Goal: Information Seeking & Learning: Learn about a topic

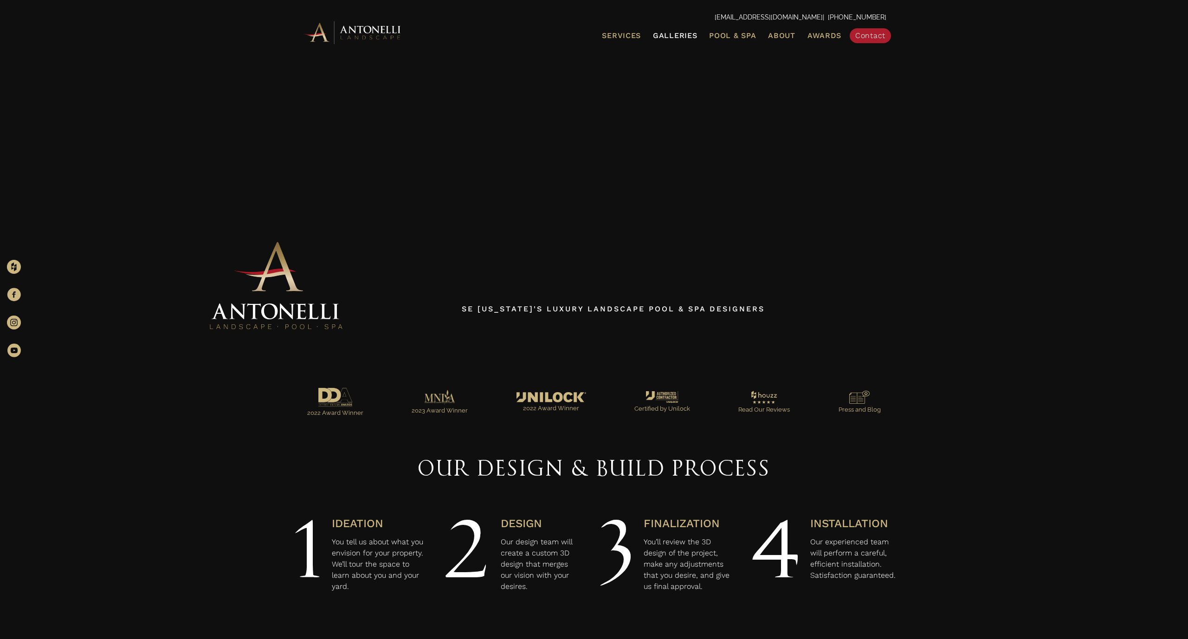
click at [687, 37] on span "Galleries" at bounding box center [675, 35] width 44 height 9
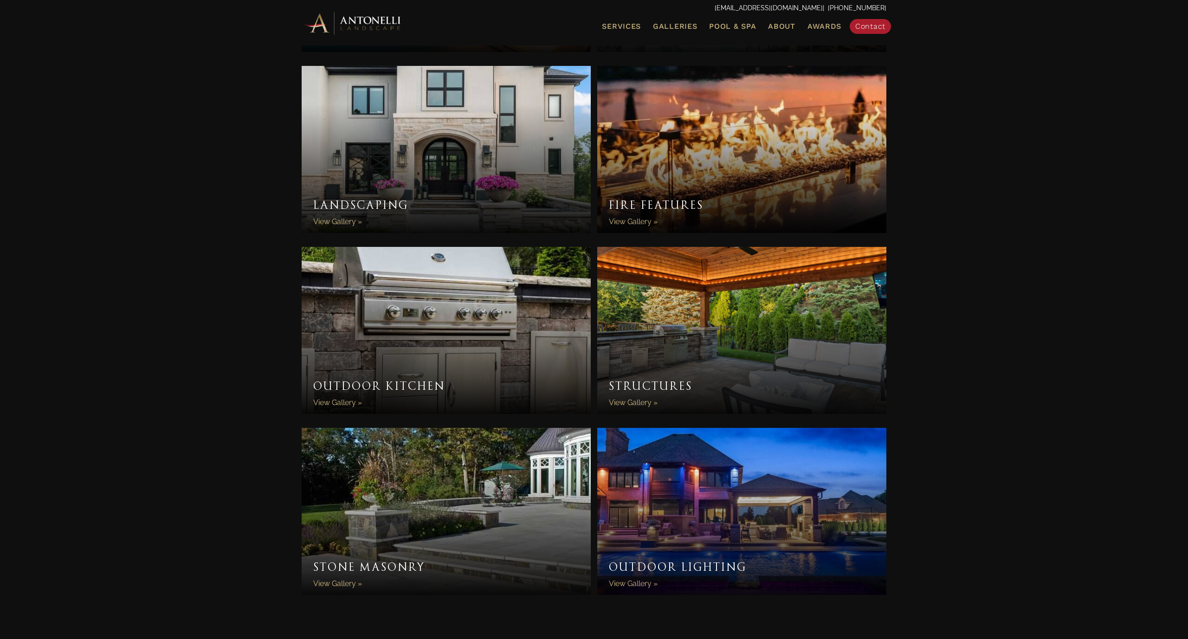
scroll to position [518, 0]
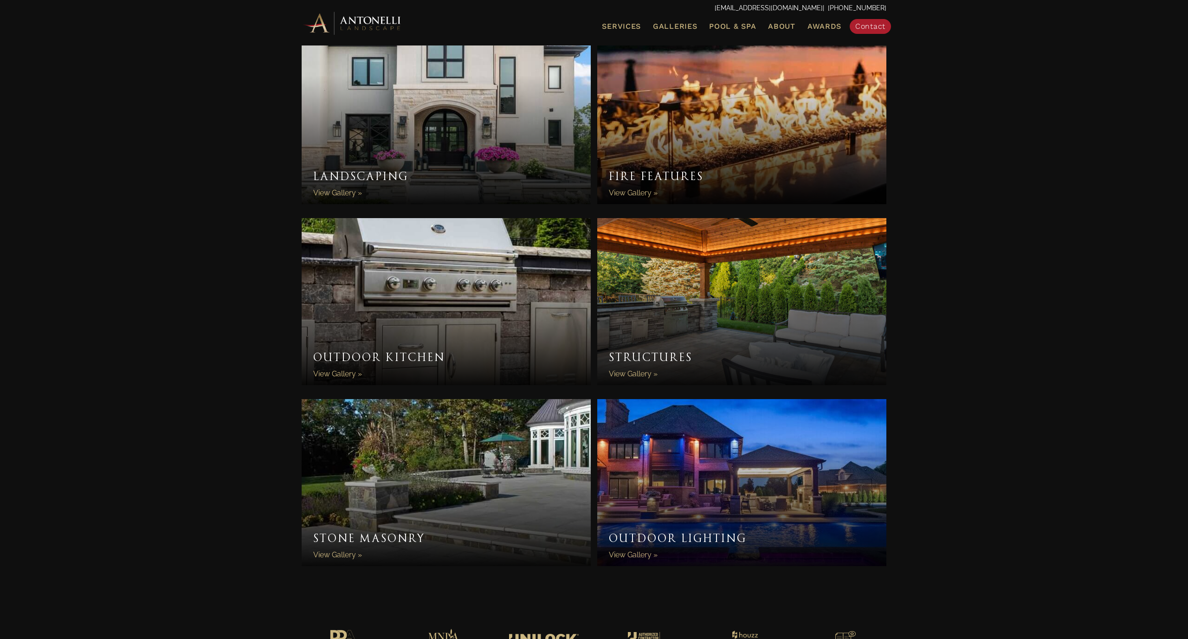
click at [712, 297] on link "Structures" at bounding box center [741, 301] width 289 height 167
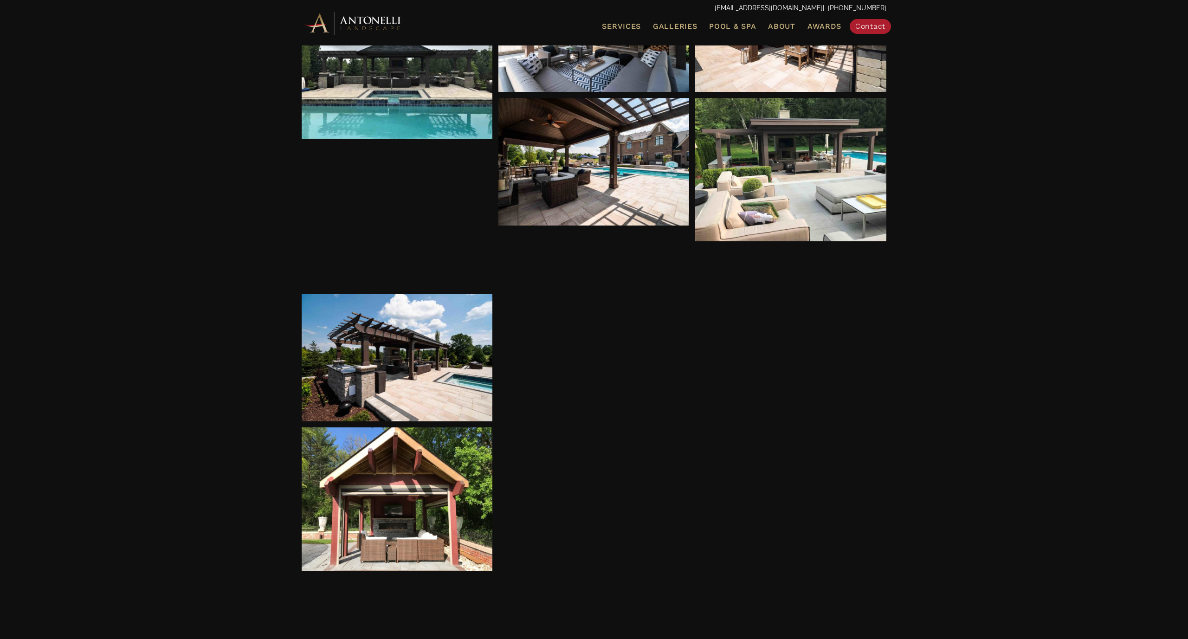
scroll to position [667, 0]
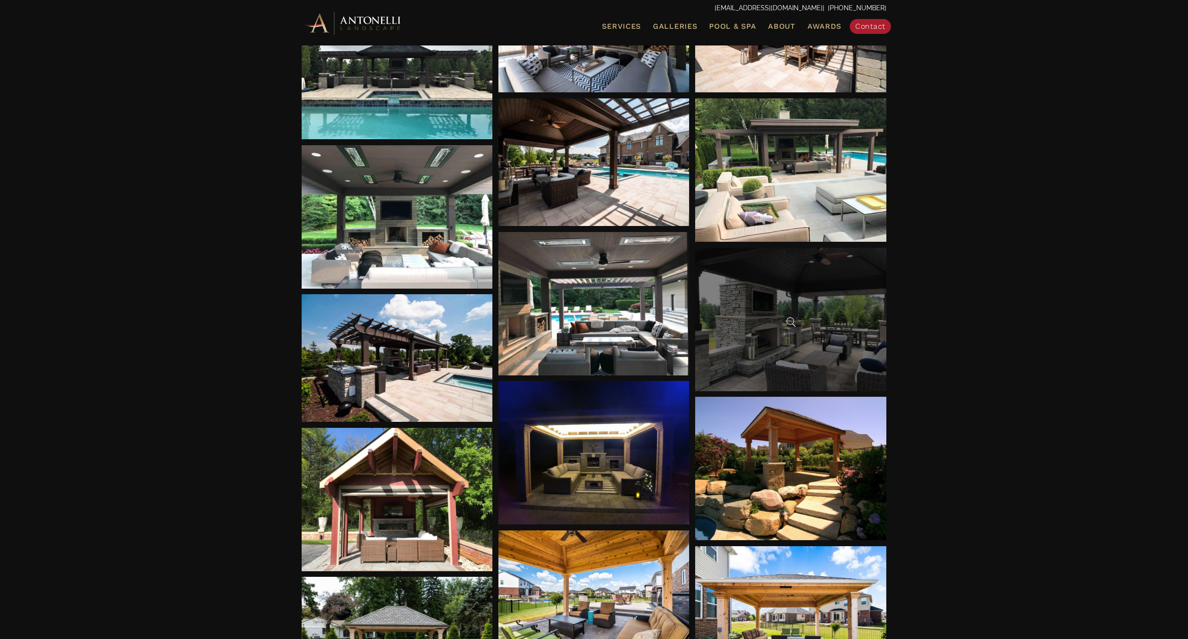
click at [796, 345] on div at bounding box center [790, 319] width 191 height 143
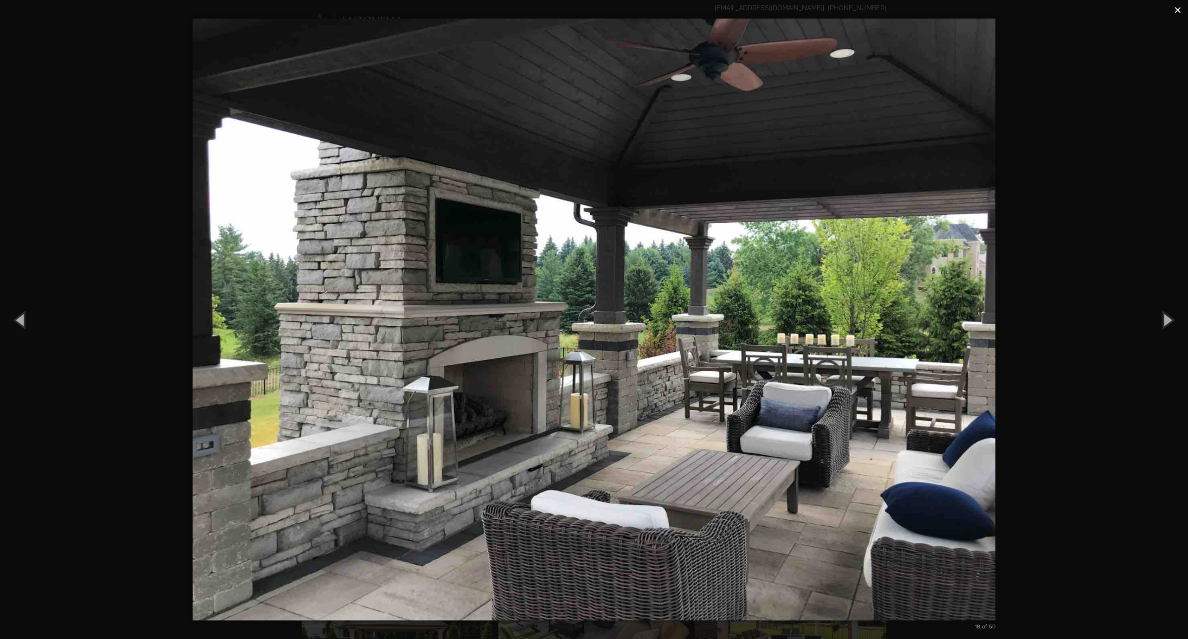
click at [1180, 10] on span "×" at bounding box center [1177, 10] width 7 height 14
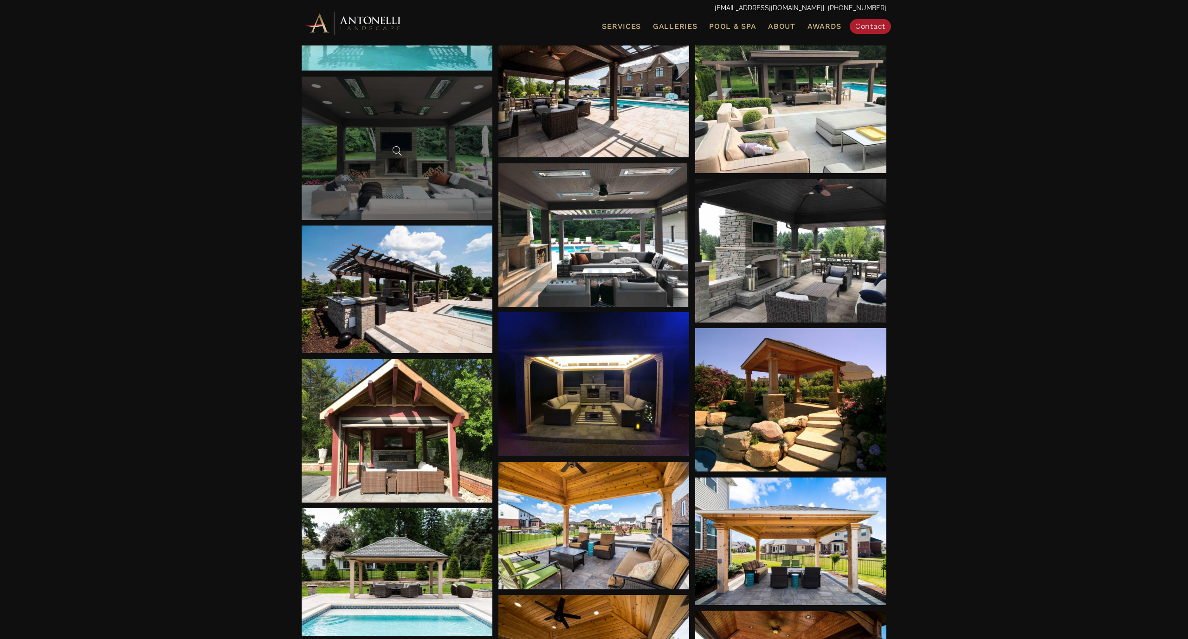
scroll to position [736, 0]
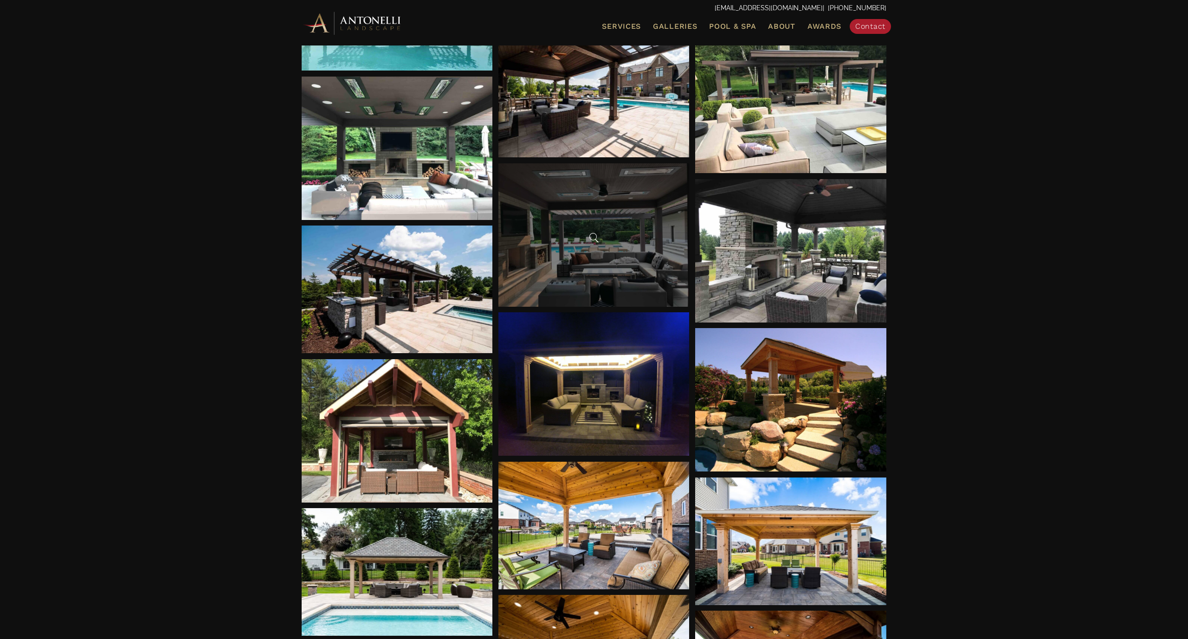
click at [571, 194] on div at bounding box center [593, 234] width 191 height 143
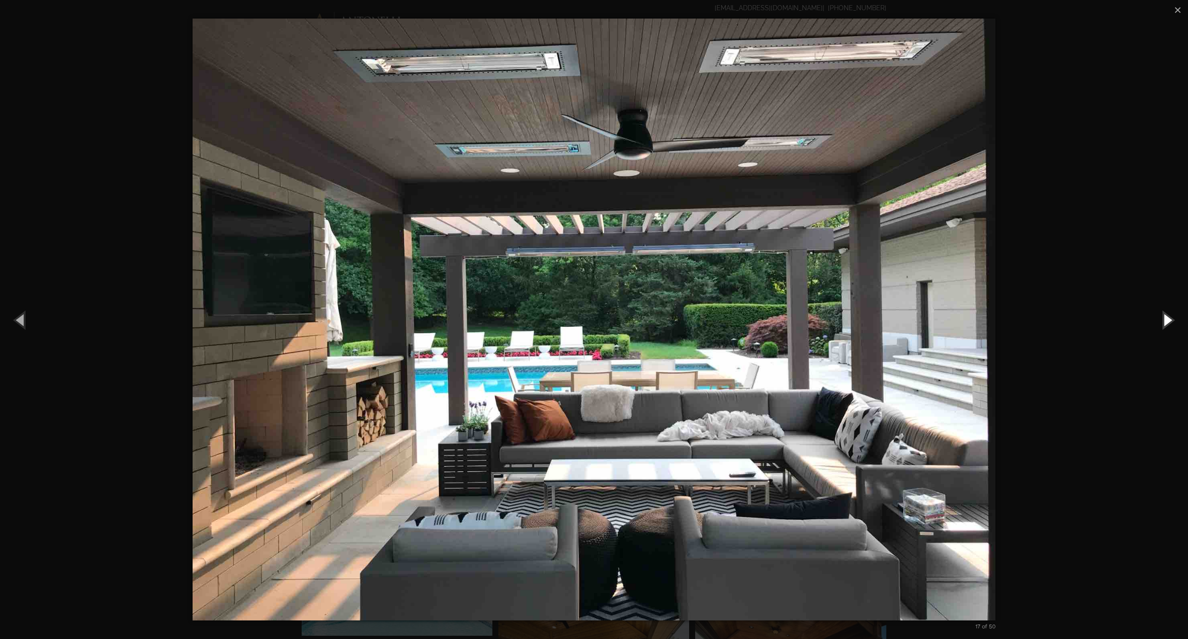
click at [1171, 320] on button "Next (Right arrow key)" at bounding box center [1167, 319] width 42 height 51
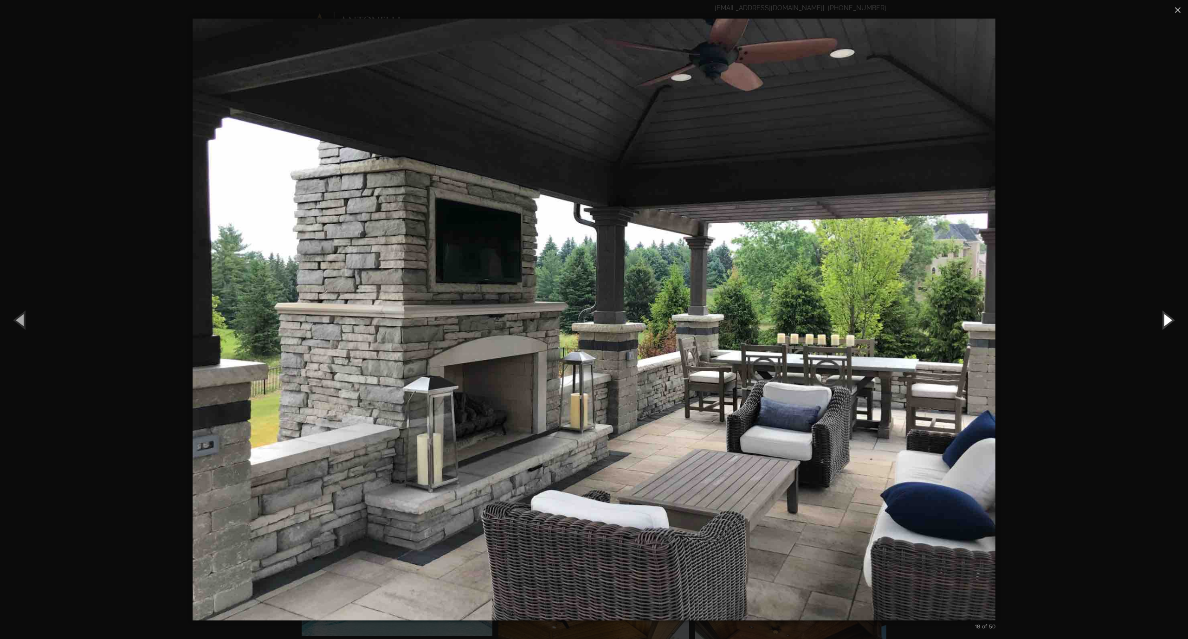
click at [1171, 320] on button "Next (Right arrow key)" at bounding box center [1167, 319] width 42 height 51
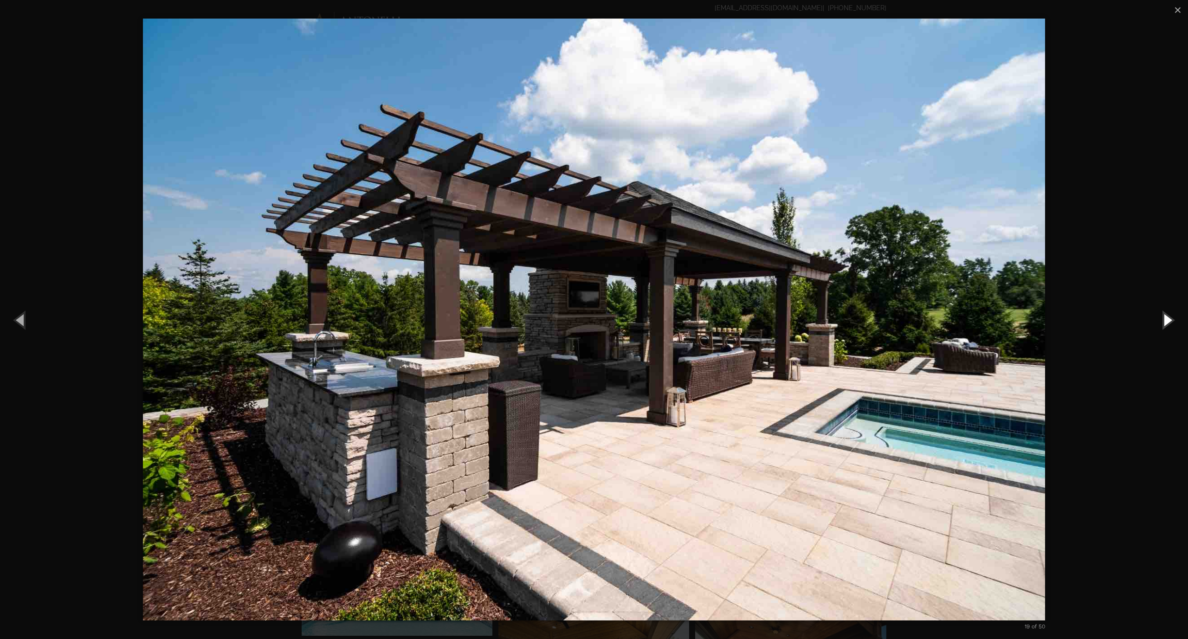
click at [1171, 318] on button "Next (Right arrow key)" at bounding box center [1167, 319] width 42 height 51
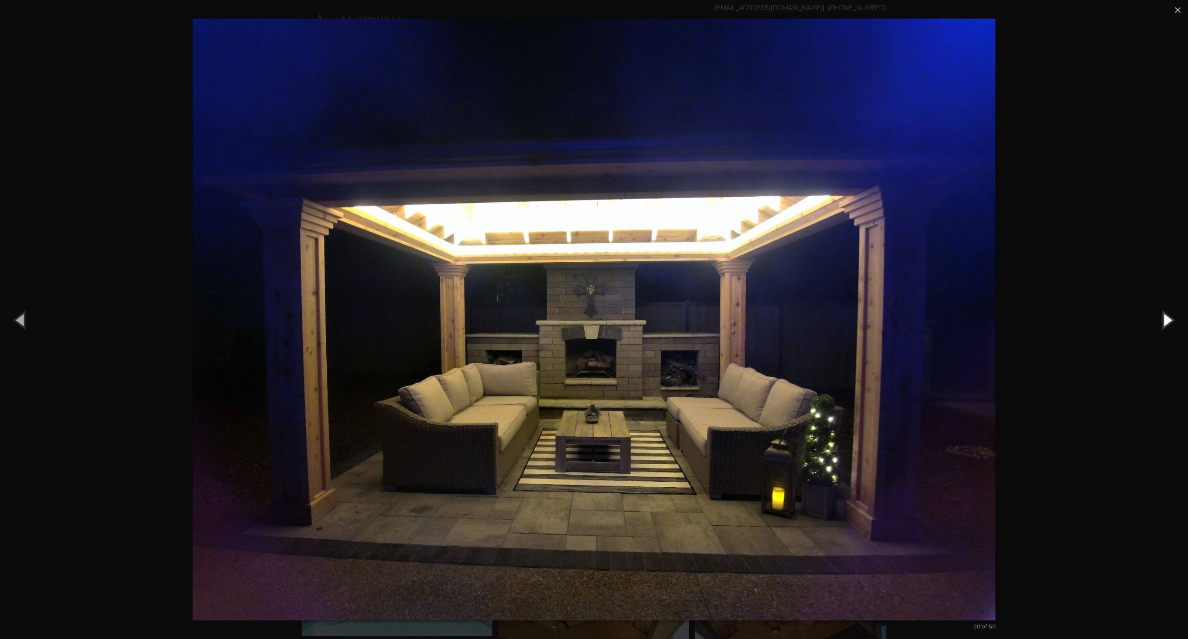
click at [1171, 318] on button "Next (Right arrow key)" at bounding box center [1167, 319] width 42 height 51
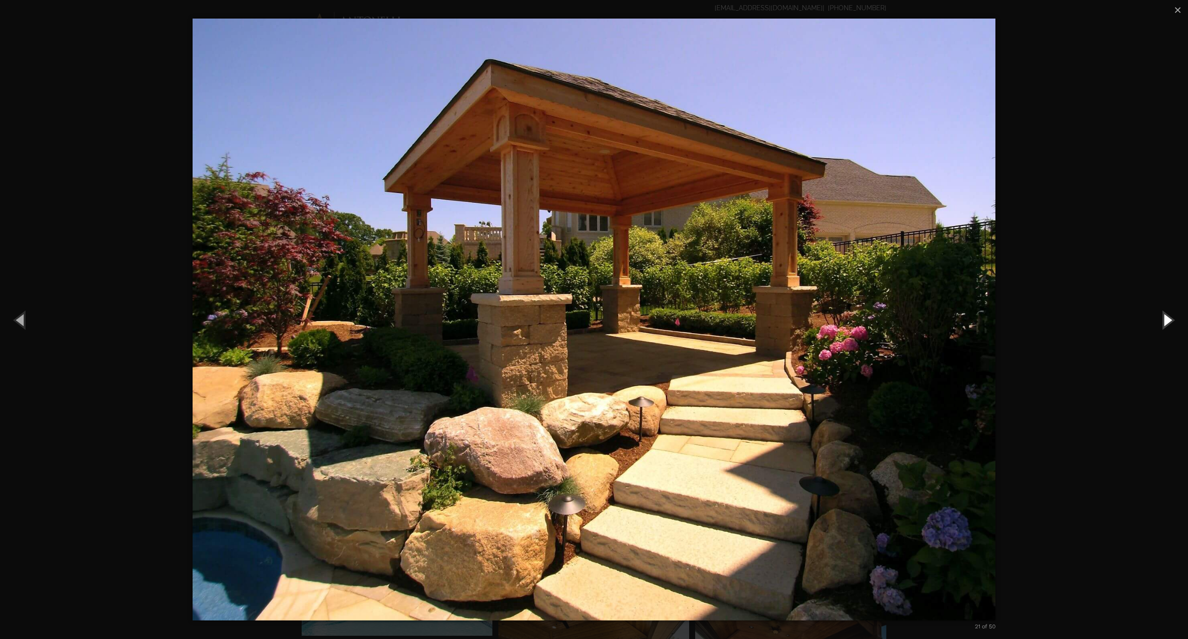
click at [1171, 318] on button "Next (Right arrow key)" at bounding box center [1167, 319] width 42 height 51
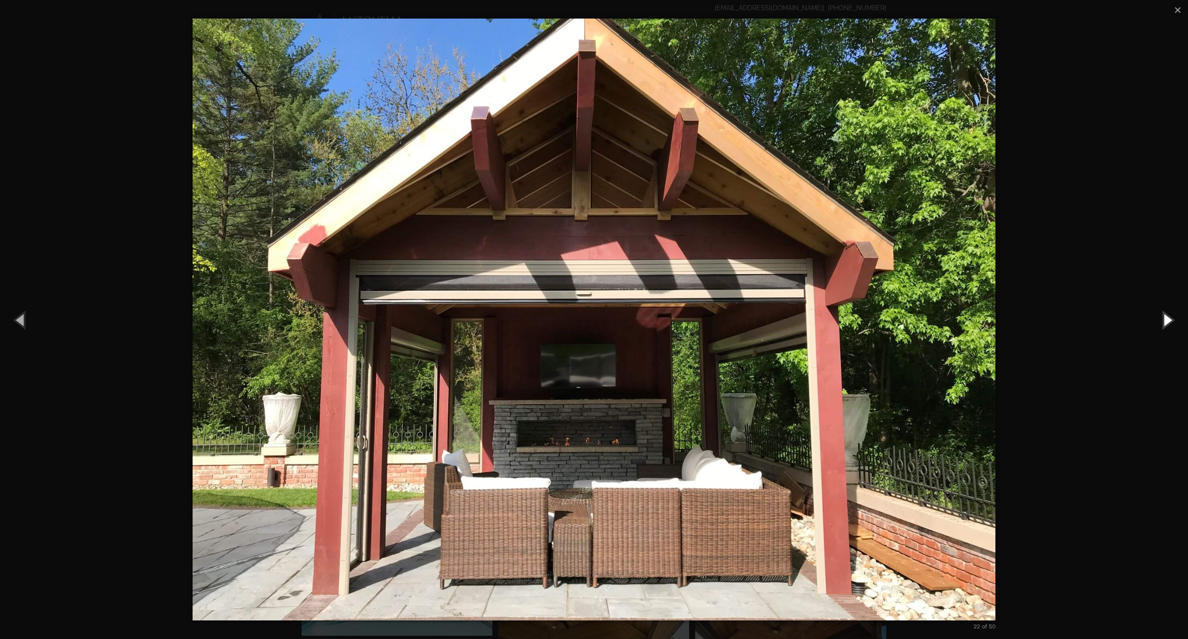
click at [1171, 318] on button "Next (Right arrow key)" at bounding box center [1167, 319] width 42 height 51
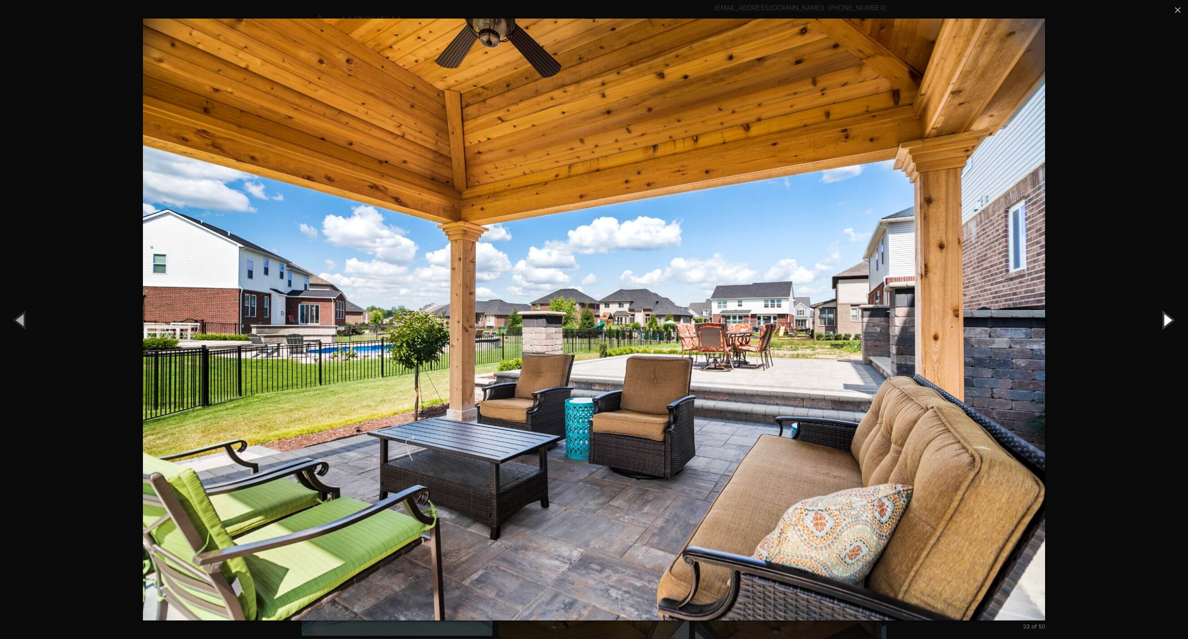
click at [1171, 318] on button "Next (Right arrow key)" at bounding box center [1167, 319] width 42 height 51
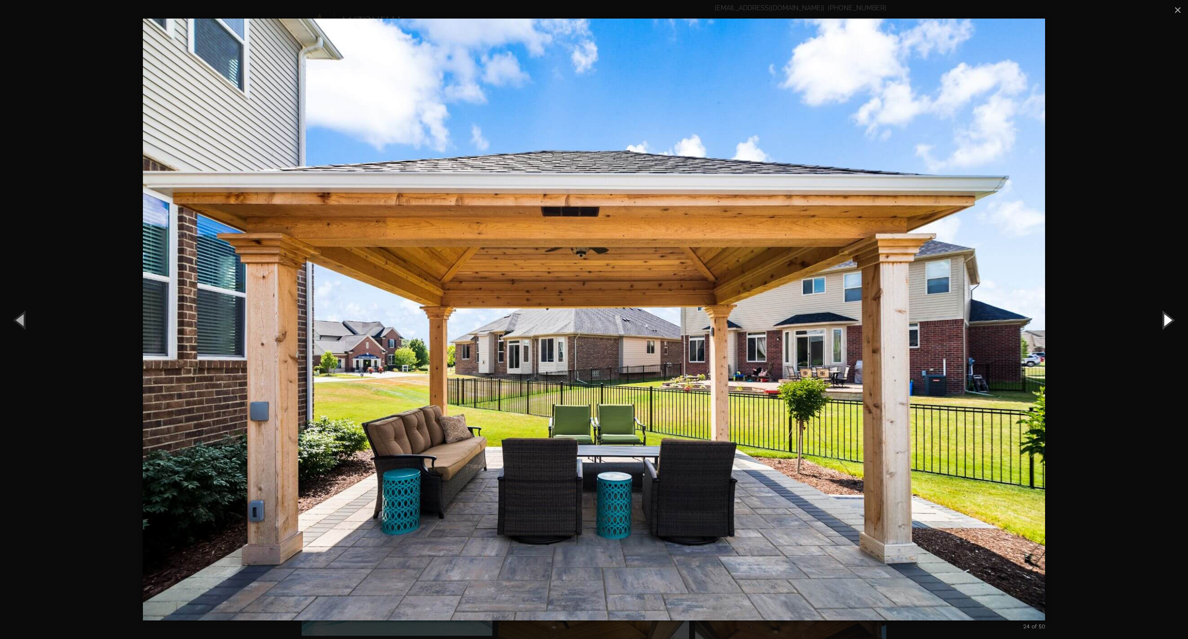
click at [1171, 318] on button "Next (Right arrow key)" at bounding box center [1167, 319] width 42 height 51
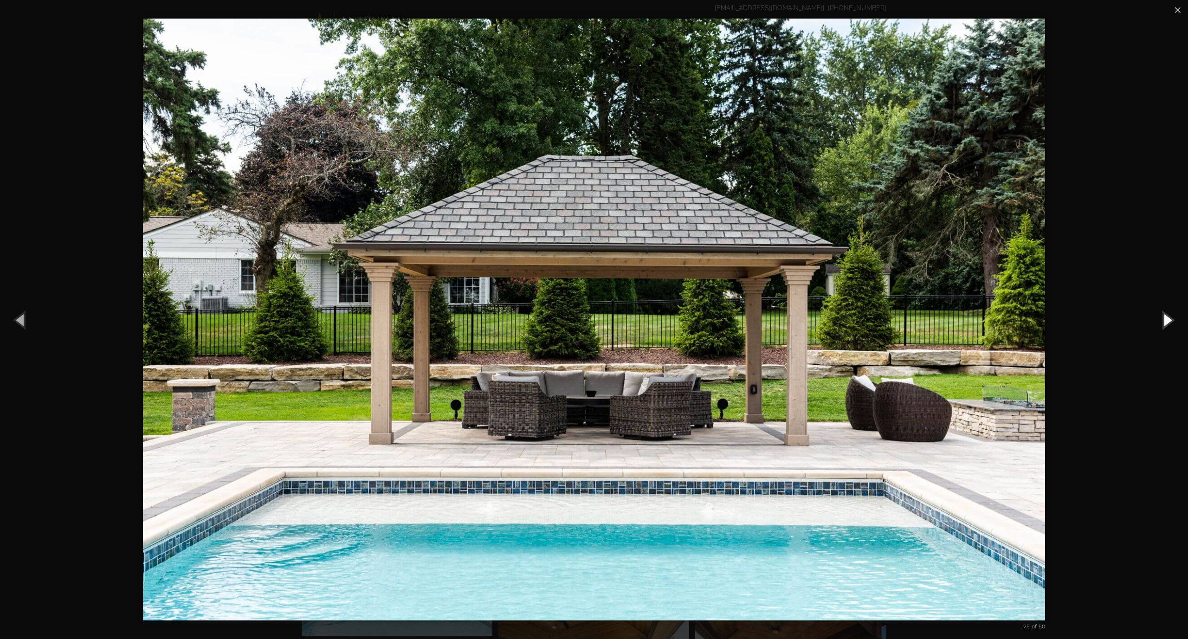
click at [1171, 318] on button "Next (Right arrow key)" at bounding box center [1167, 319] width 42 height 51
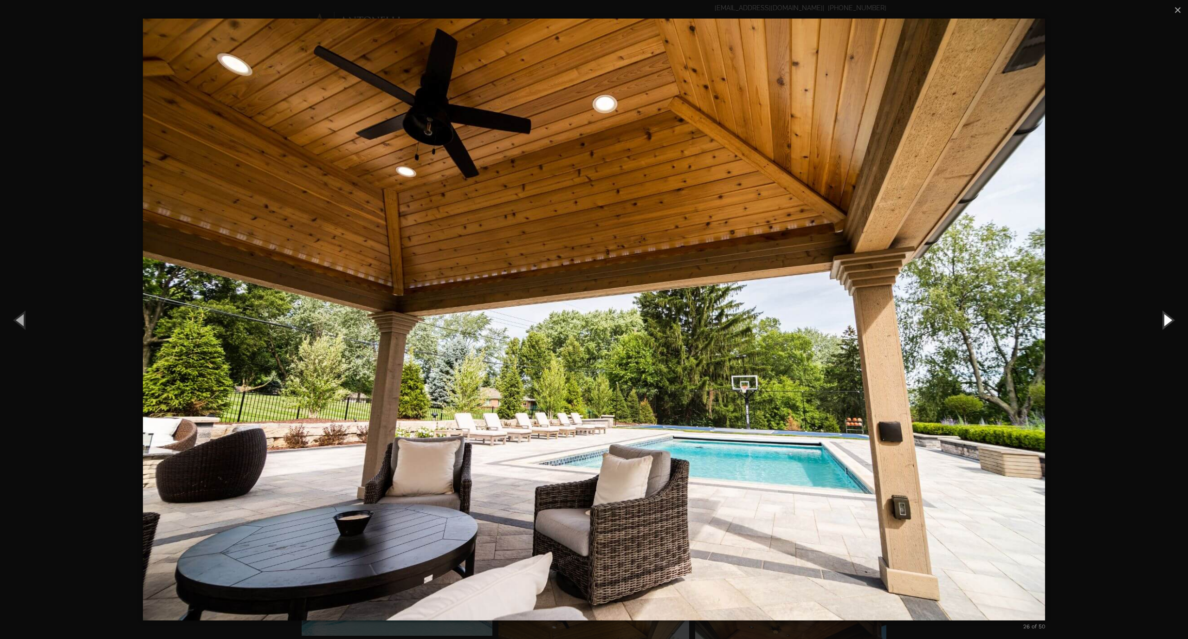
click at [1171, 318] on button "Next (Right arrow key)" at bounding box center [1167, 319] width 42 height 51
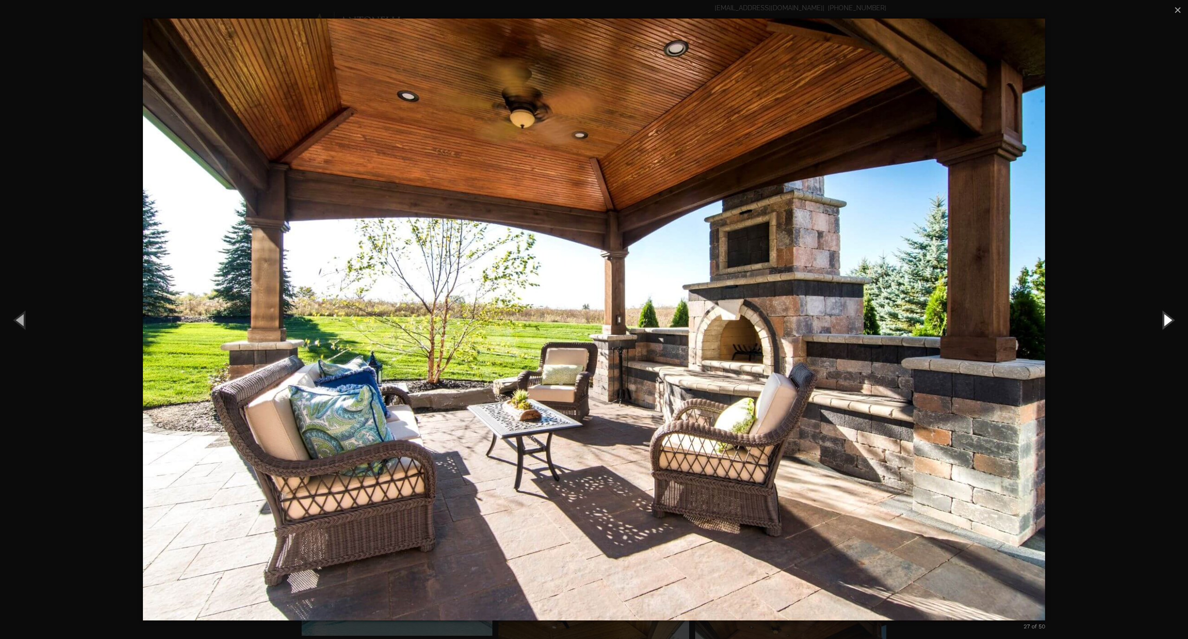
click at [1171, 318] on button "Next (Right arrow key)" at bounding box center [1167, 319] width 42 height 51
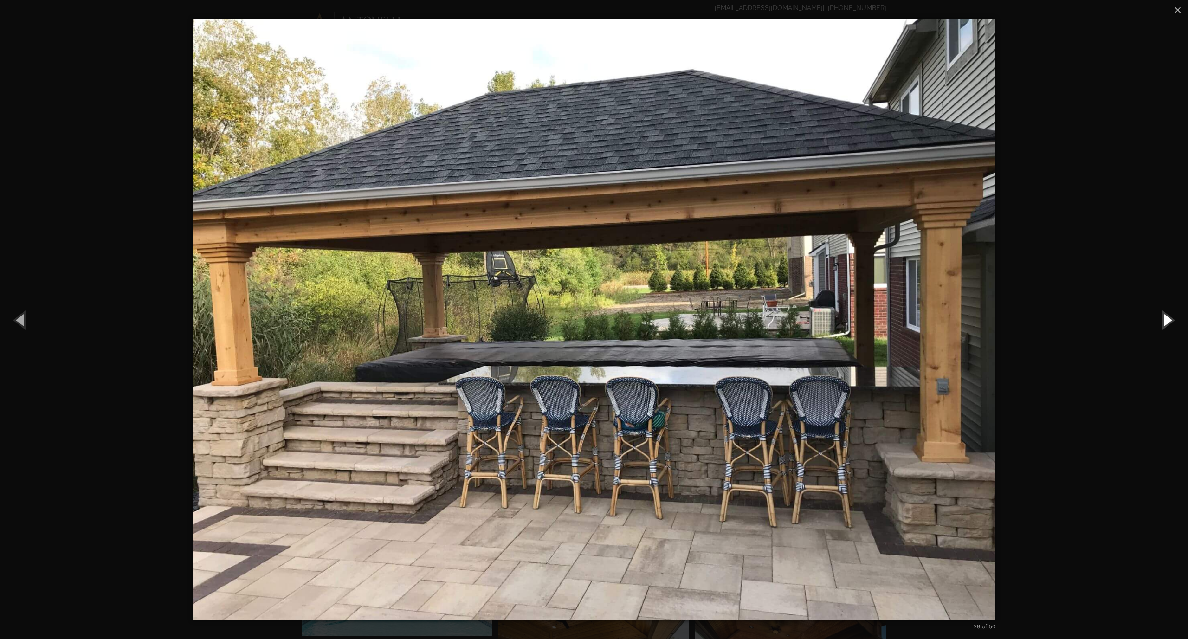
click at [1171, 318] on button "Next (Right arrow key)" at bounding box center [1167, 319] width 42 height 51
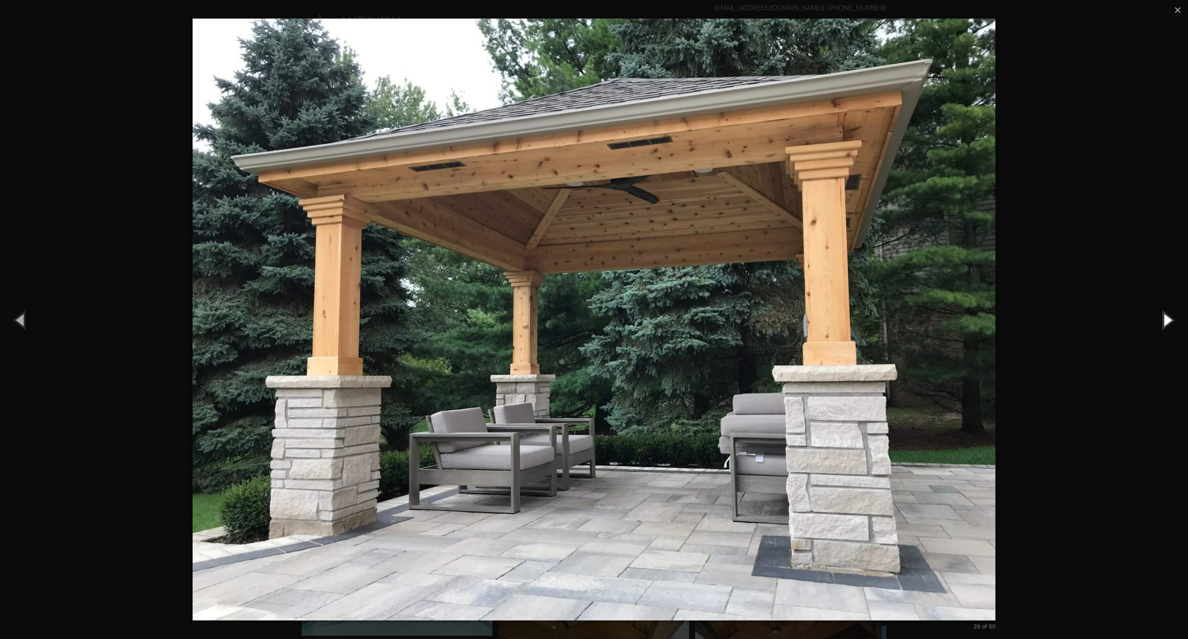
click at [1171, 318] on button "Next (Right arrow key)" at bounding box center [1167, 319] width 42 height 51
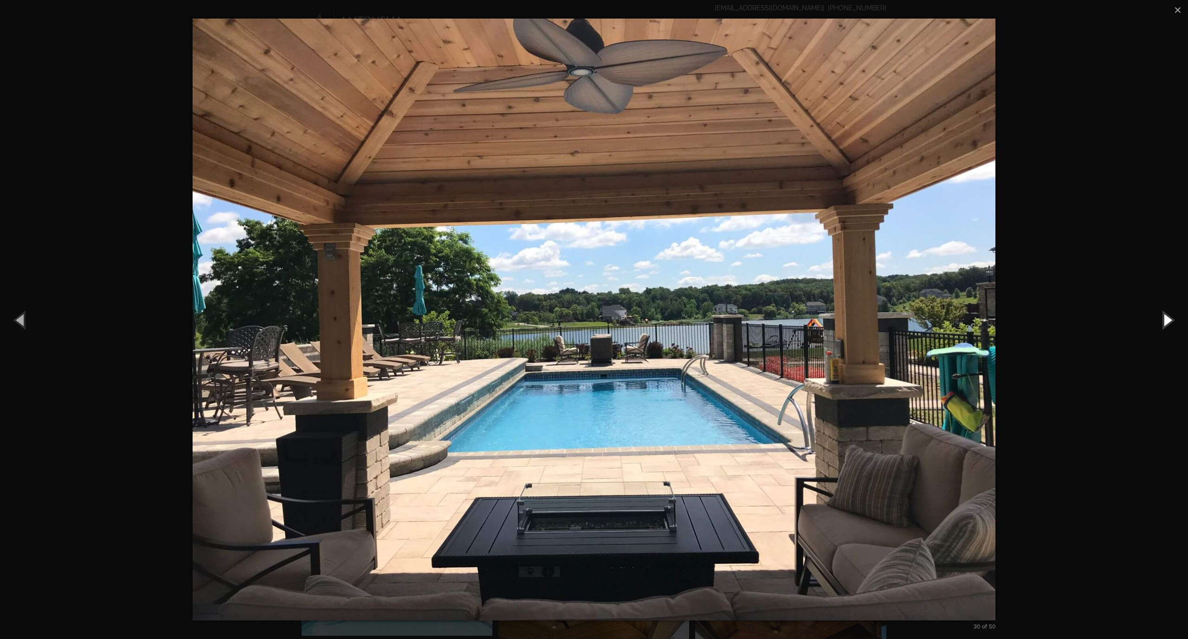
click at [1171, 318] on button "Next (Right arrow key)" at bounding box center [1167, 319] width 42 height 51
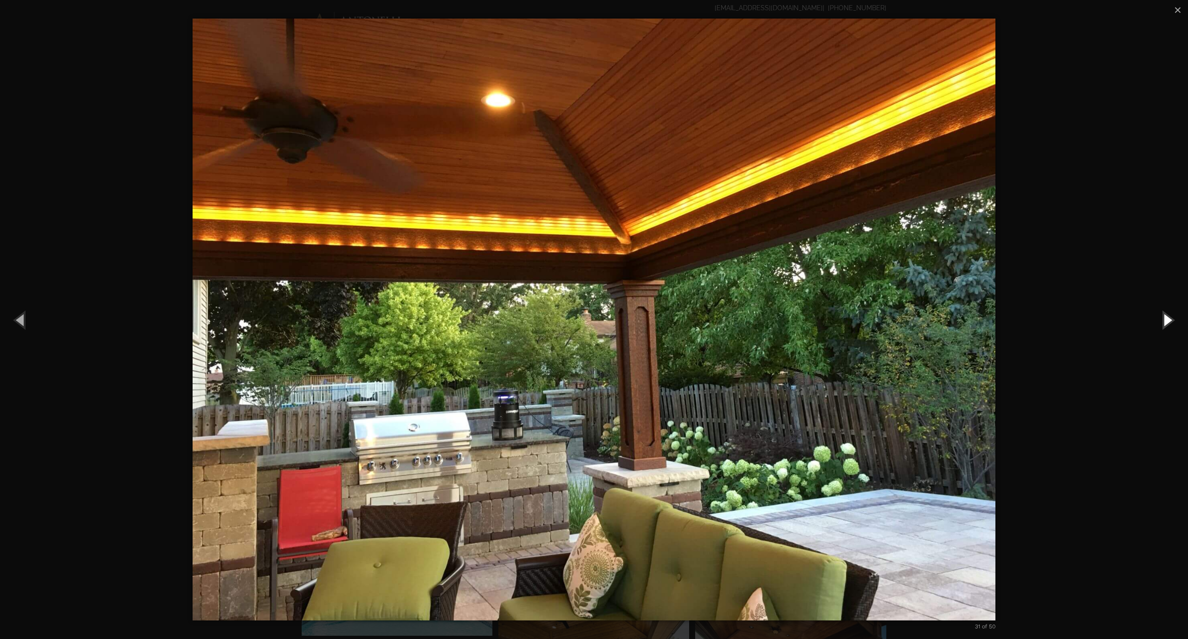
click at [1171, 318] on button "Next (Right arrow key)" at bounding box center [1167, 319] width 42 height 51
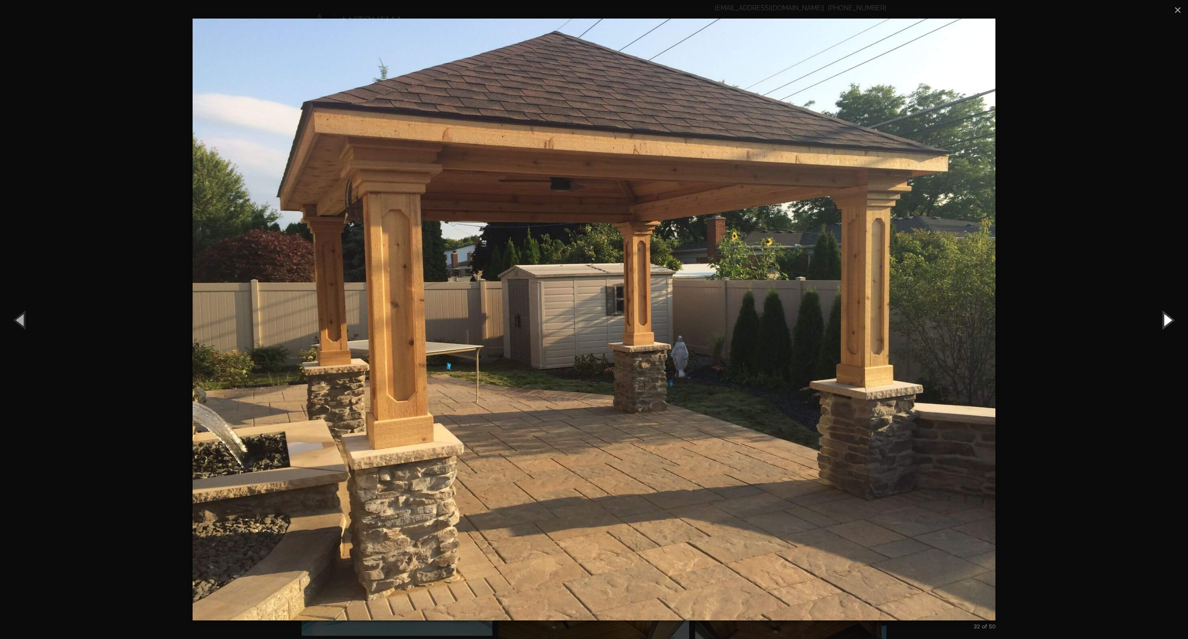
click at [1171, 318] on button "Next (Right arrow key)" at bounding box center [1167, 319] width 42 height 51
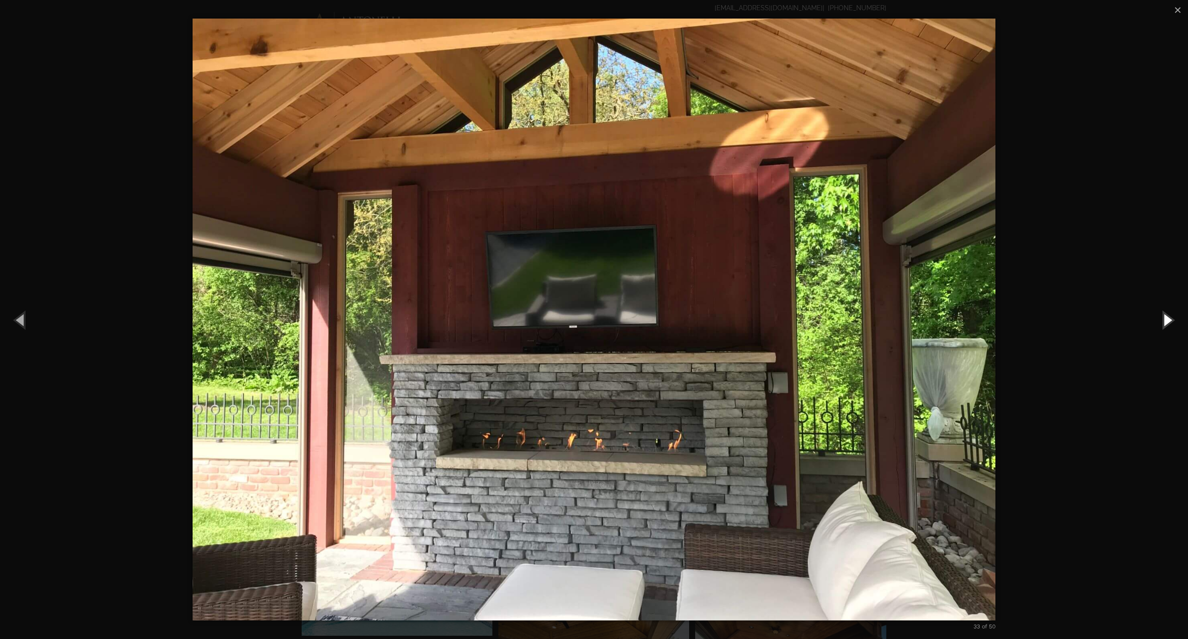
click at [1171, 318] on button "Next (Right arrow key)" at bounding box center [1167, 319] width 42 height 51
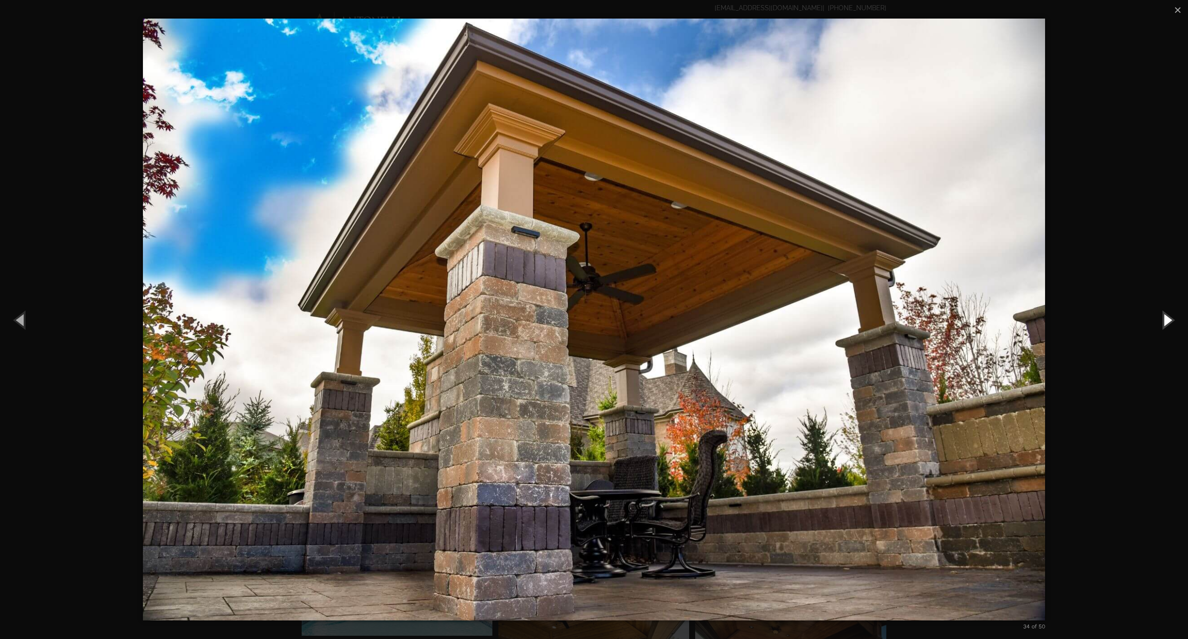
click at [1171, 318] on button "Next (Right arrow key)" at bounding box center [1167, 319] width 42 height 51
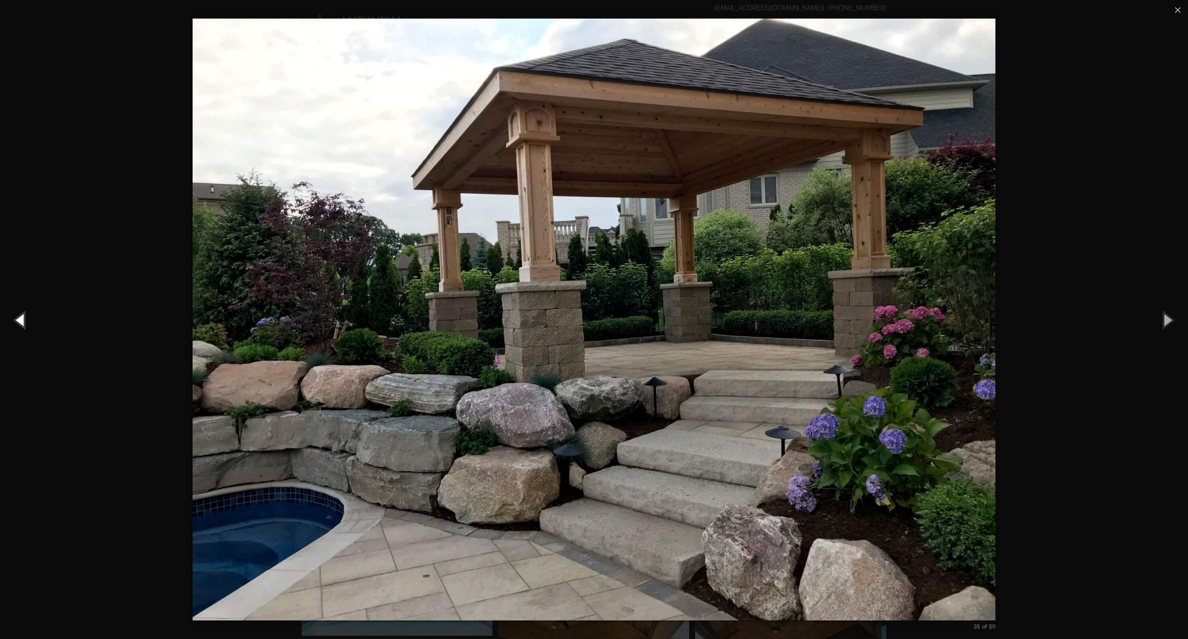
click at [23, 313] on button "Previous (Left arrow key)" at bounding box center [21, 319] width 42 height 51
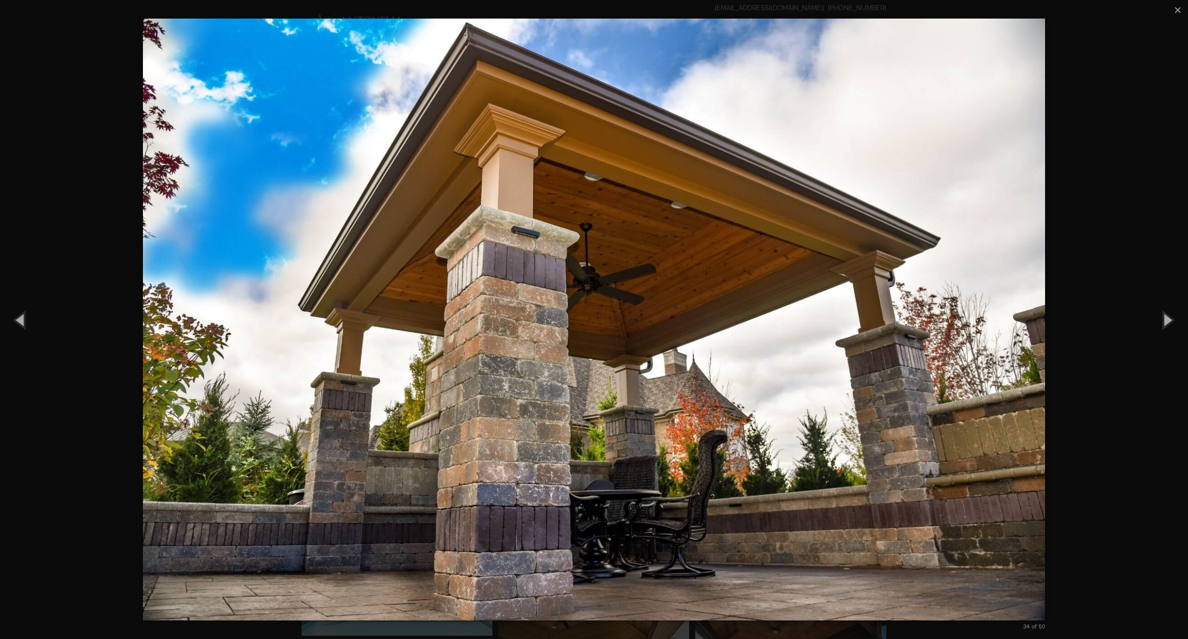
click at [808, 465] on img "carousel" at bounding box center [594, 319] width 902 height 639
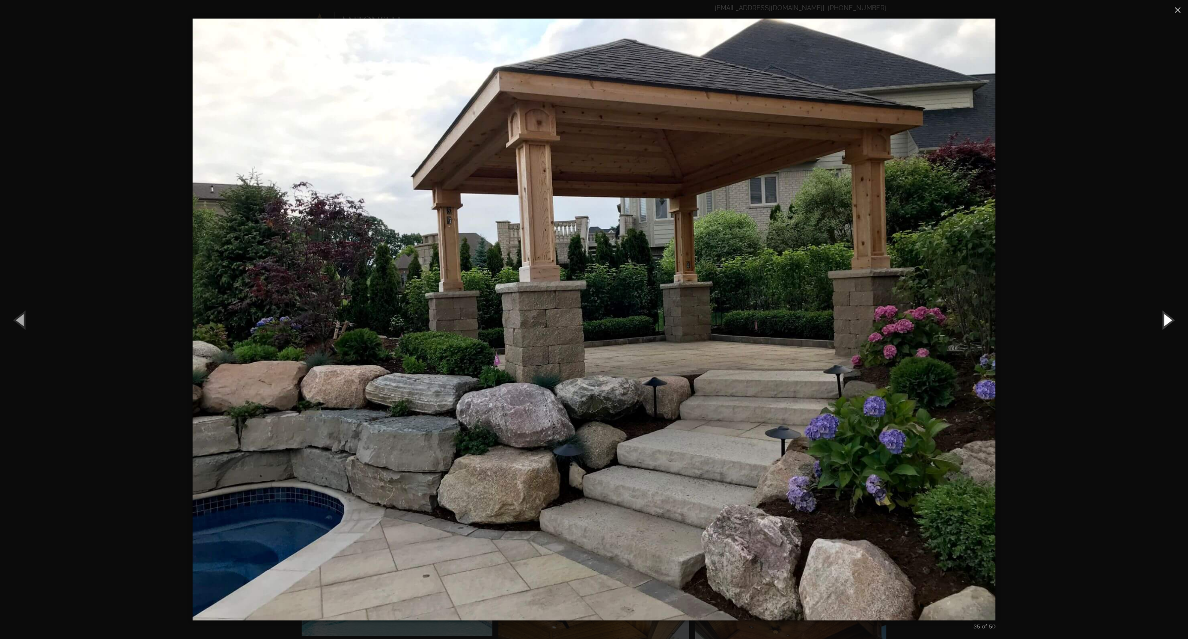
click at [1173, 324] on button "Next (Right arrow key)" at bounding box center [1167, 319] width 42 height 51
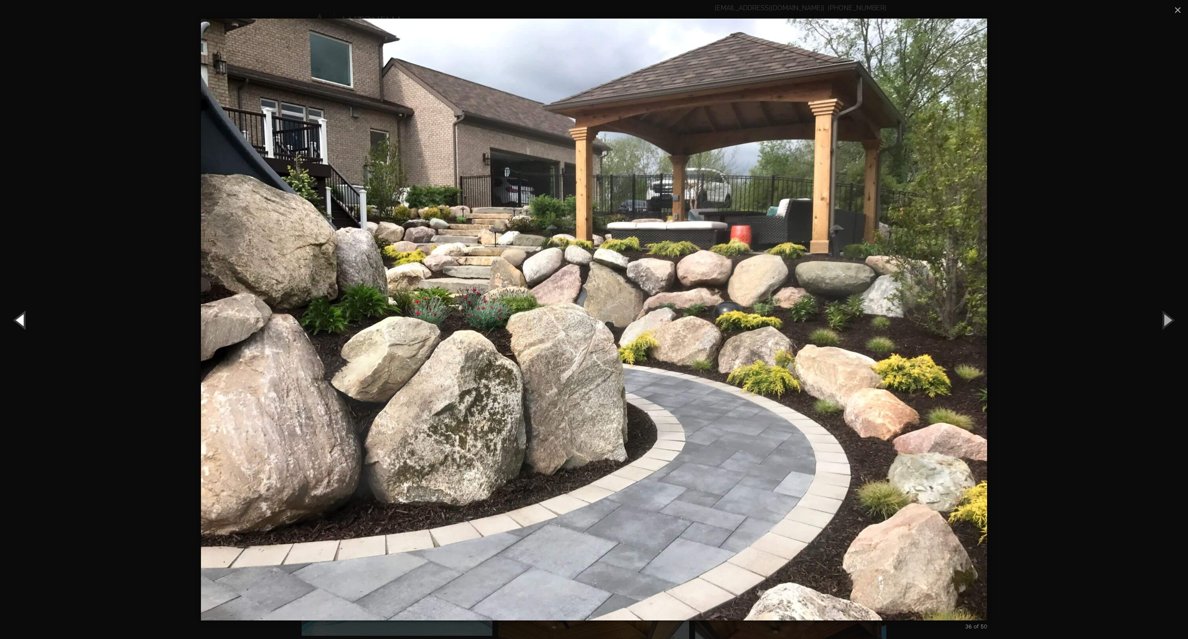
click at [17, 318] on button "Previous (Left arrow key)" at bounding box center [21, 319] width 42 height 51
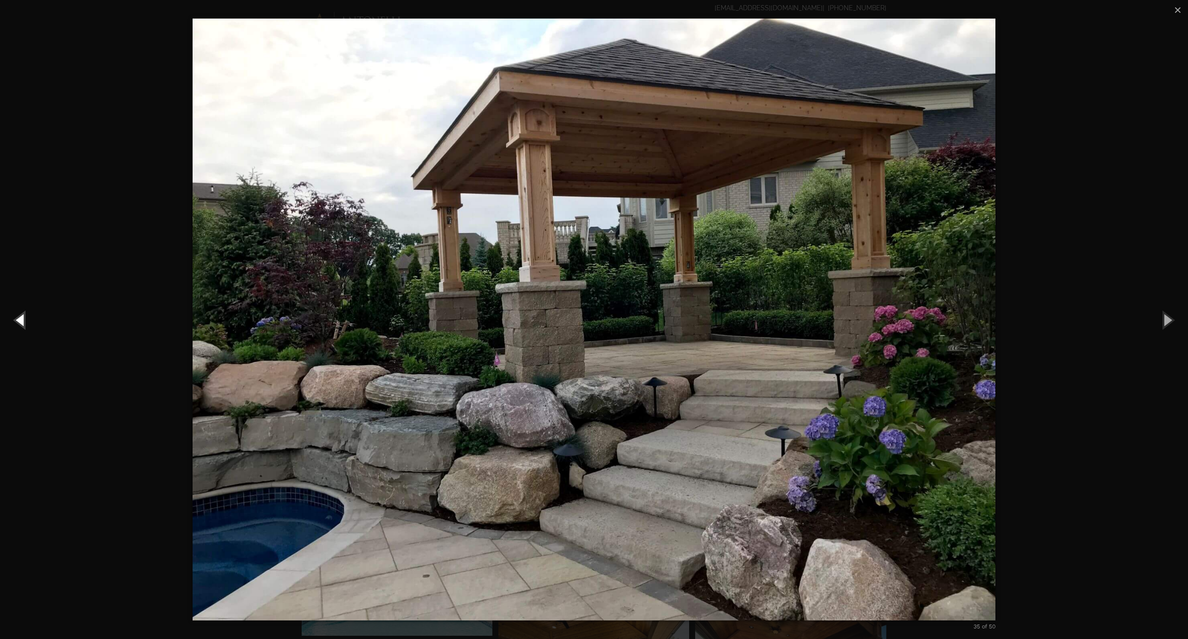
click at [17, 318] on button "Previous (Left arrow key)" at bounding box center [21, 319] width 42 height 51
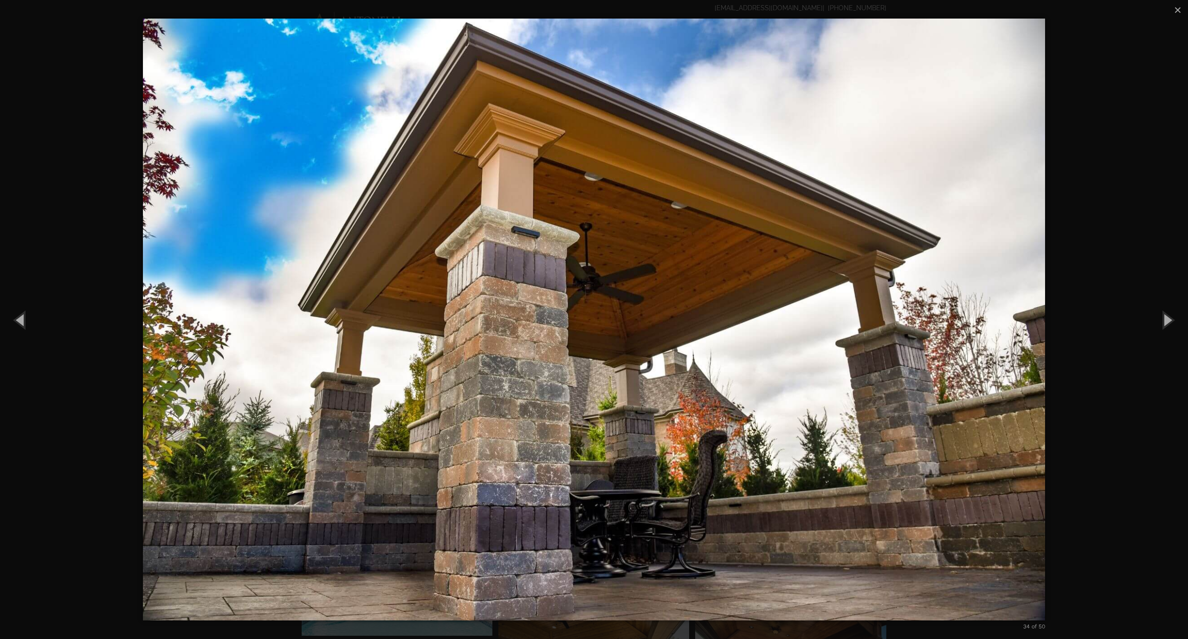
click at [1187, 492] on div "34 of 50 Loading..." at bounding box center [594, 319] width 1188 height 639
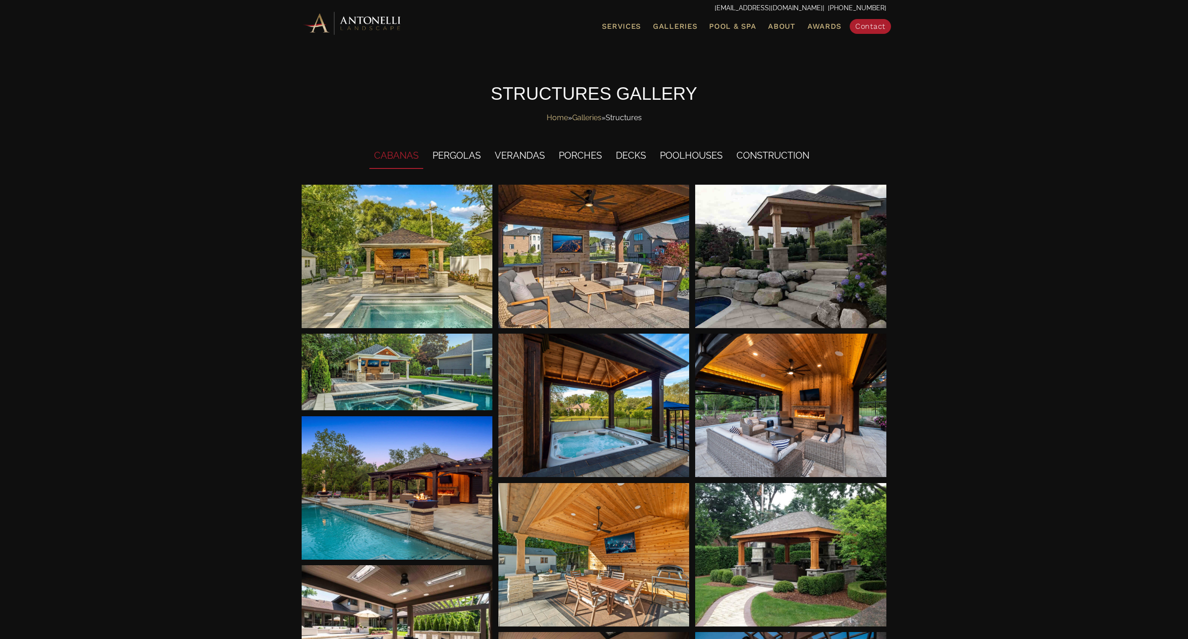
scroll to position [0, 0]
click at [705, 157] on li "POOLHOUSES" at bounding box center [691, 156] width 72 height 26
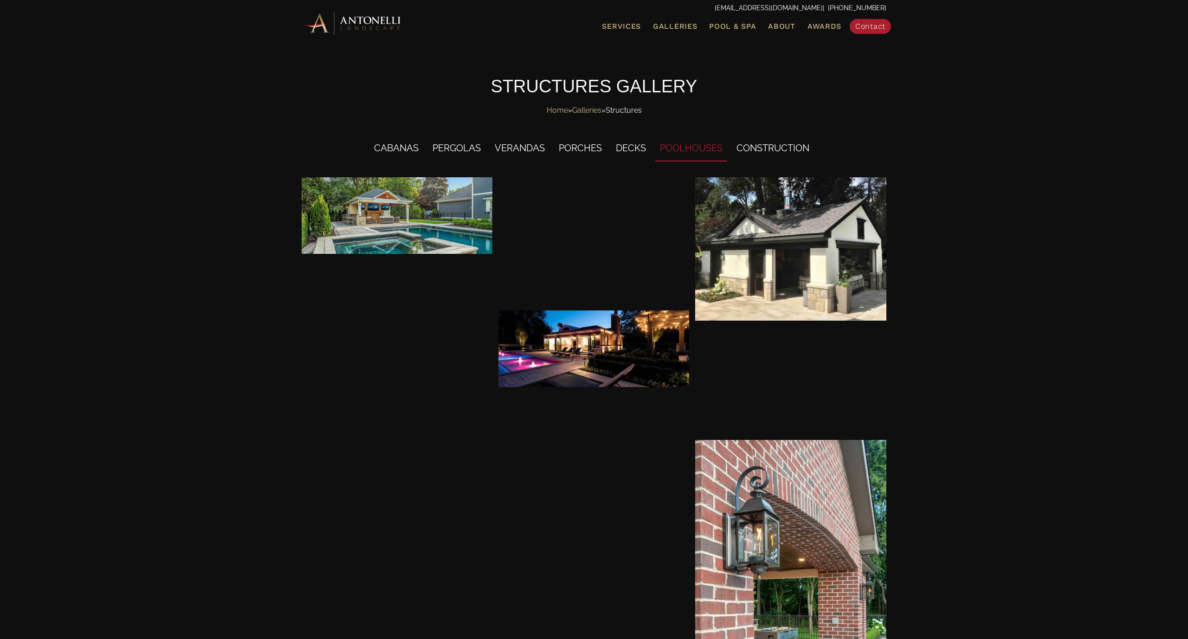
scroll to position [7, 0]
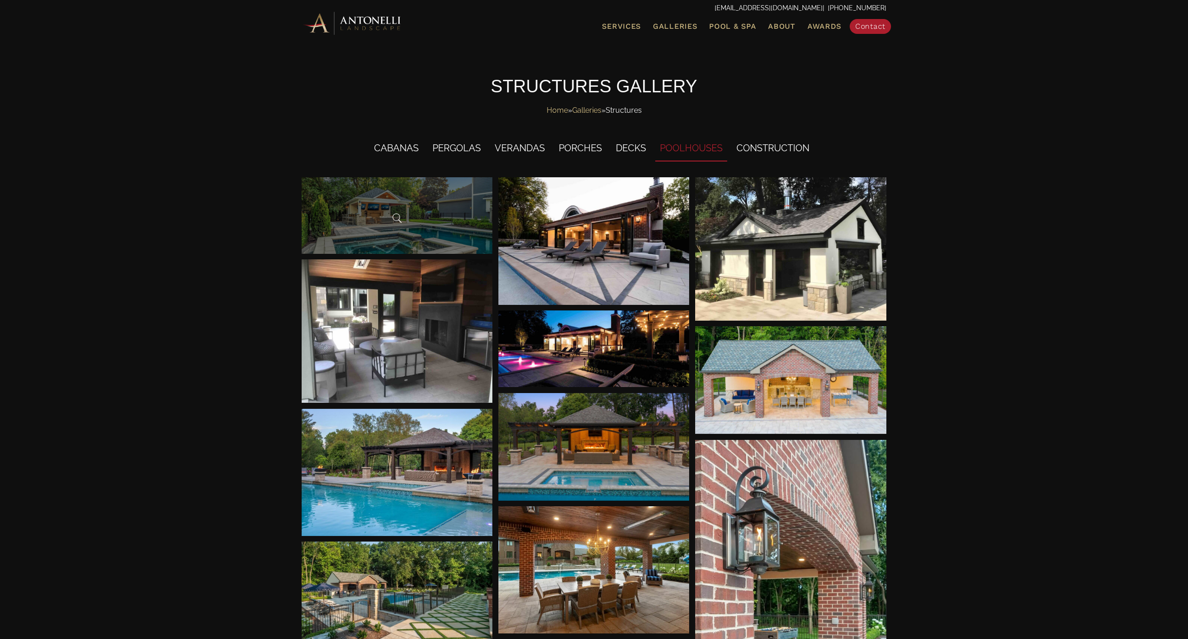
click at [381, 220] on div at bounding box center [397, 215] width 191 height 77
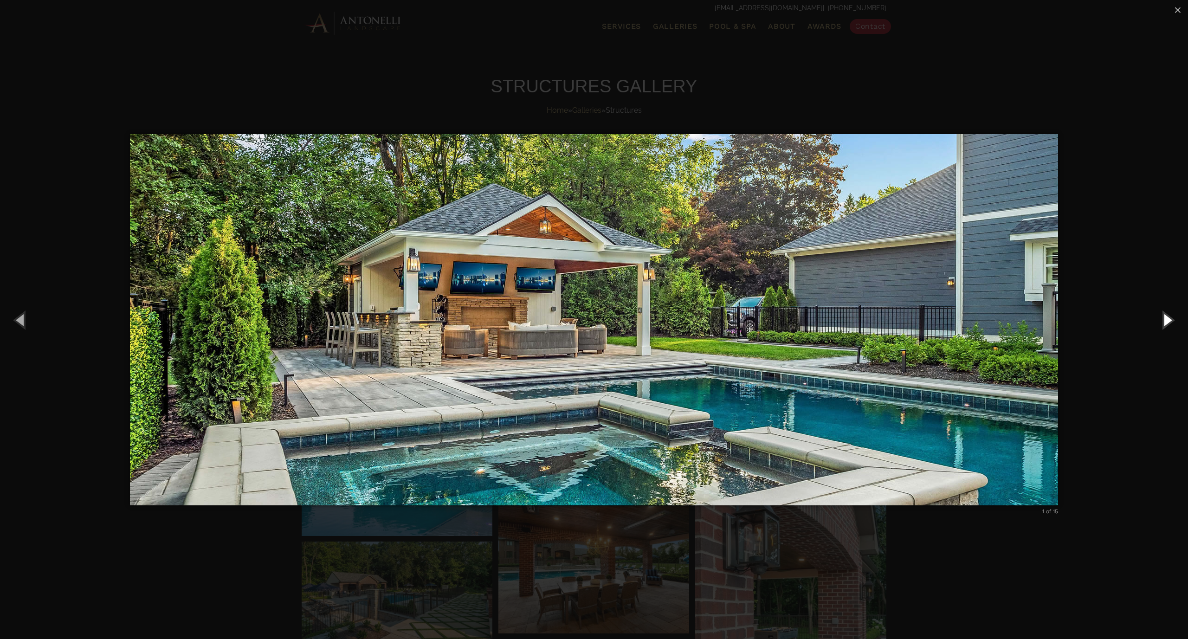
click at [1170, 323] on button "Next (Right arrow key)" at bounding box center [1167, 319] width 42 height 51
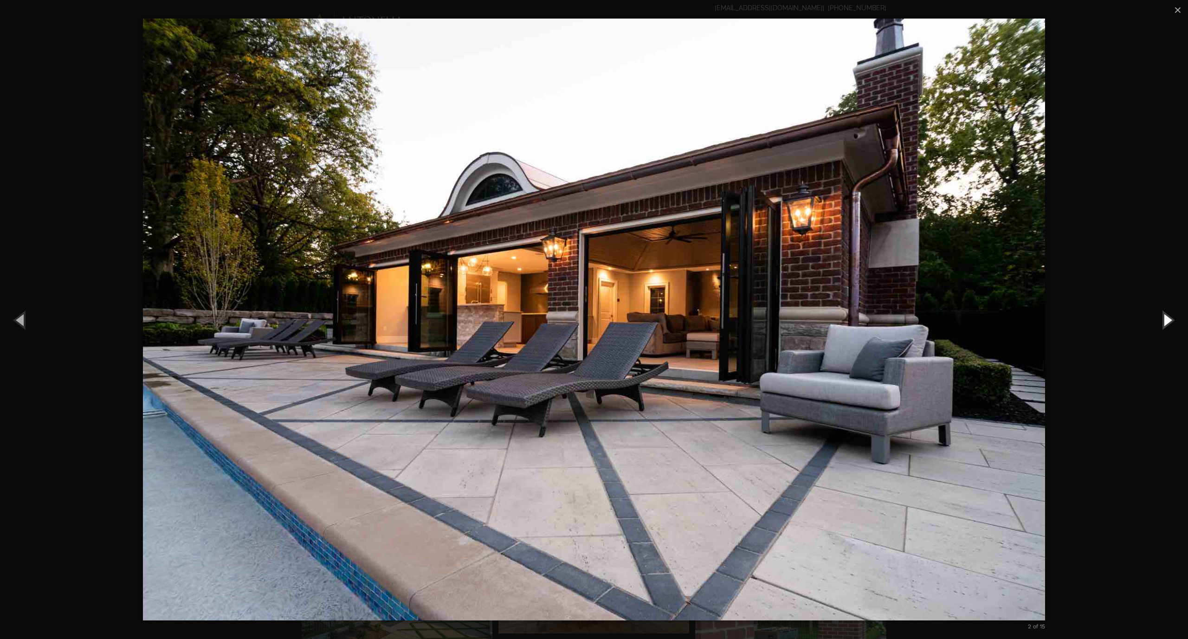
click at [1170, 323] on button "Next (Right arrow key)" at bounding box center [1167, 319] width 42 height 51
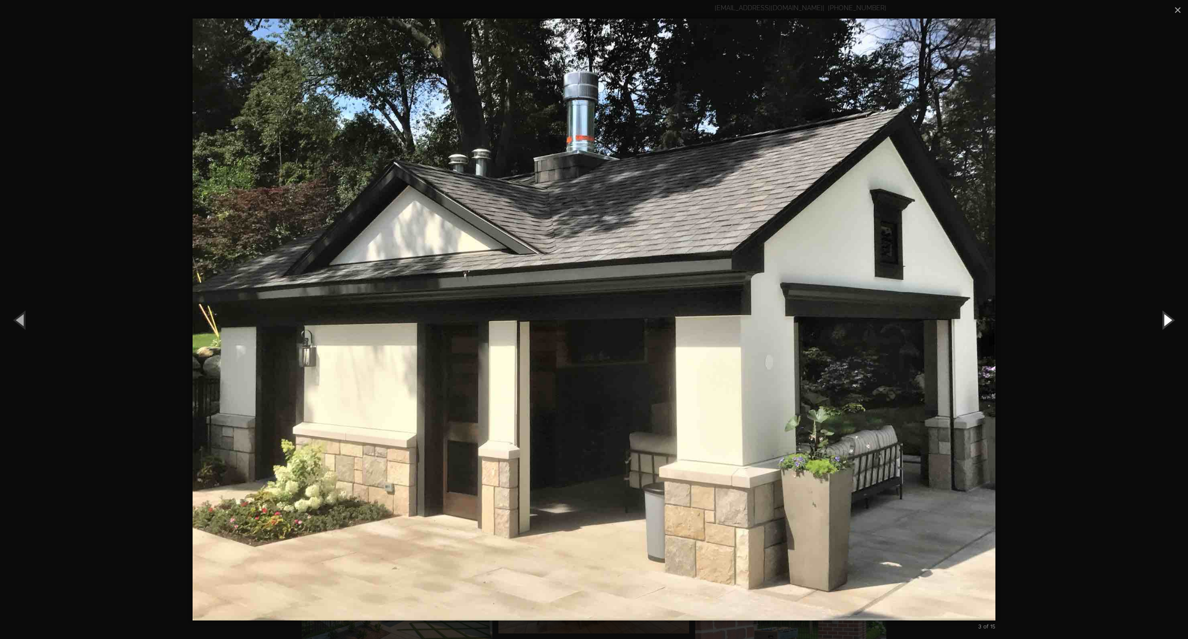
click at [1170, 323] on button "Next (Right arrow key)" at bounding box center [1167, 319] width 42 height 51
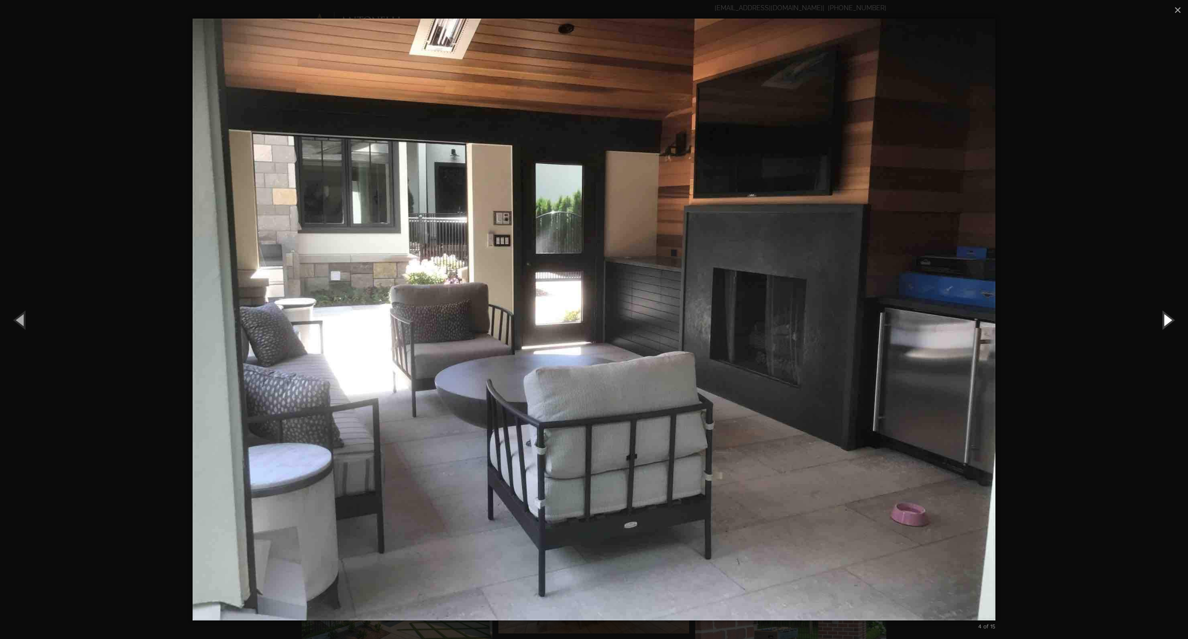
click at [1170, 323] on button "Next (Right arrow key)" at bounding box center [1167, 319] width 42 height 51
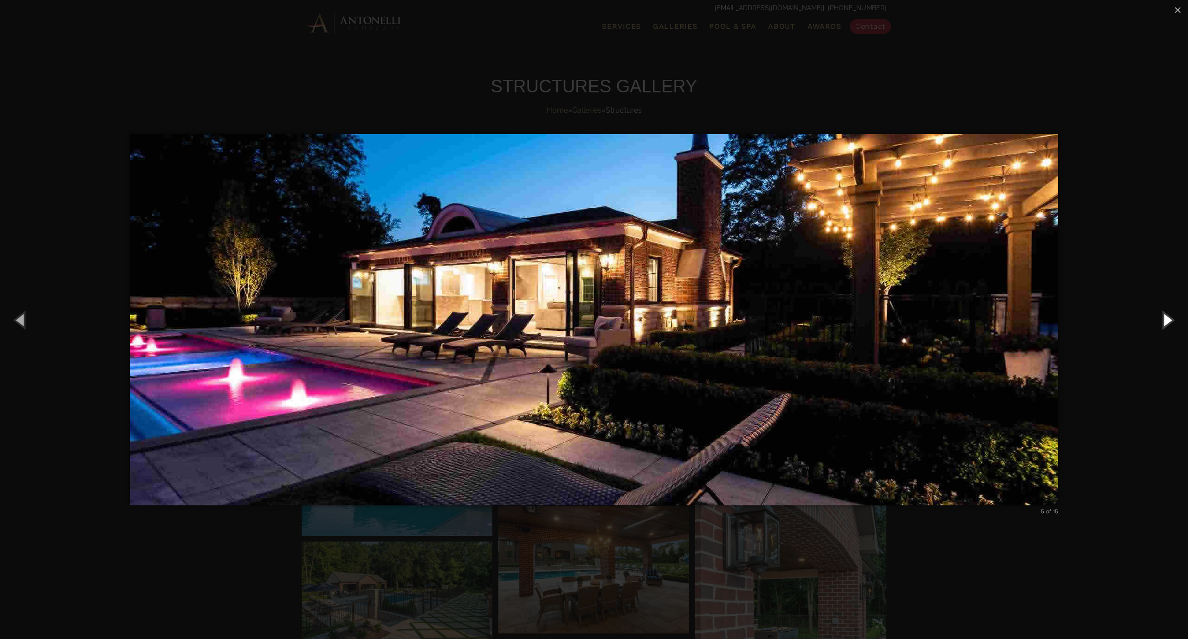
click at [1170, 323] on button "Next (Right arrow key)" at bounding box center [1167, 319] width 42 height 51
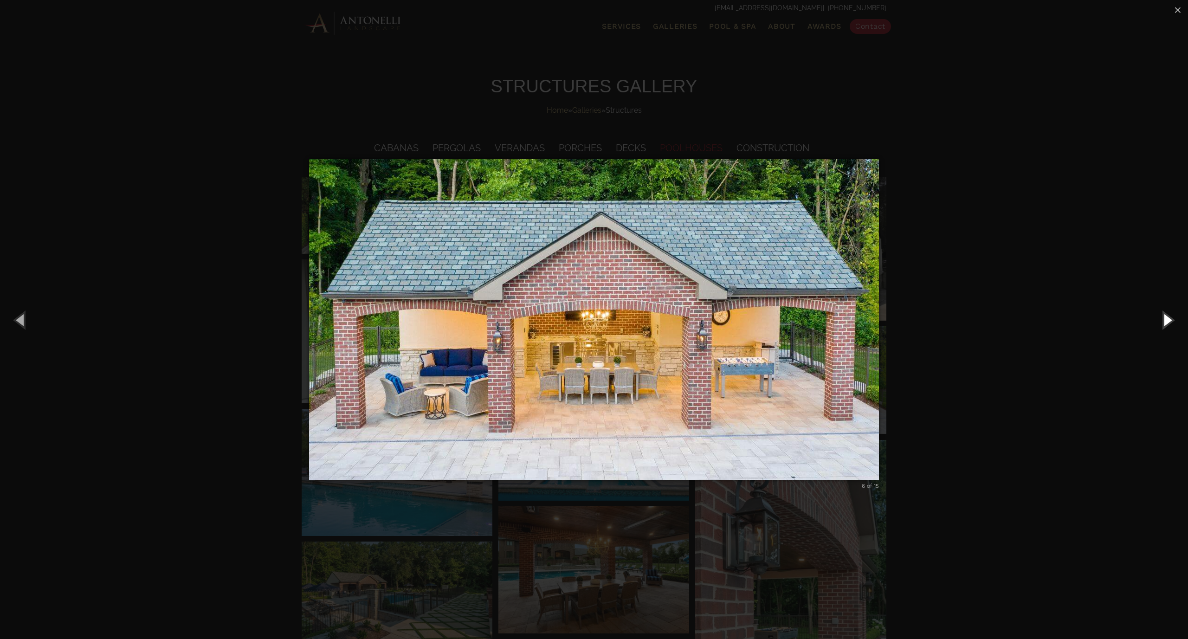
click at [1170, 323] on button "Next (Right arrow key)" at bounding box center [1167, 319] width 42 height 51
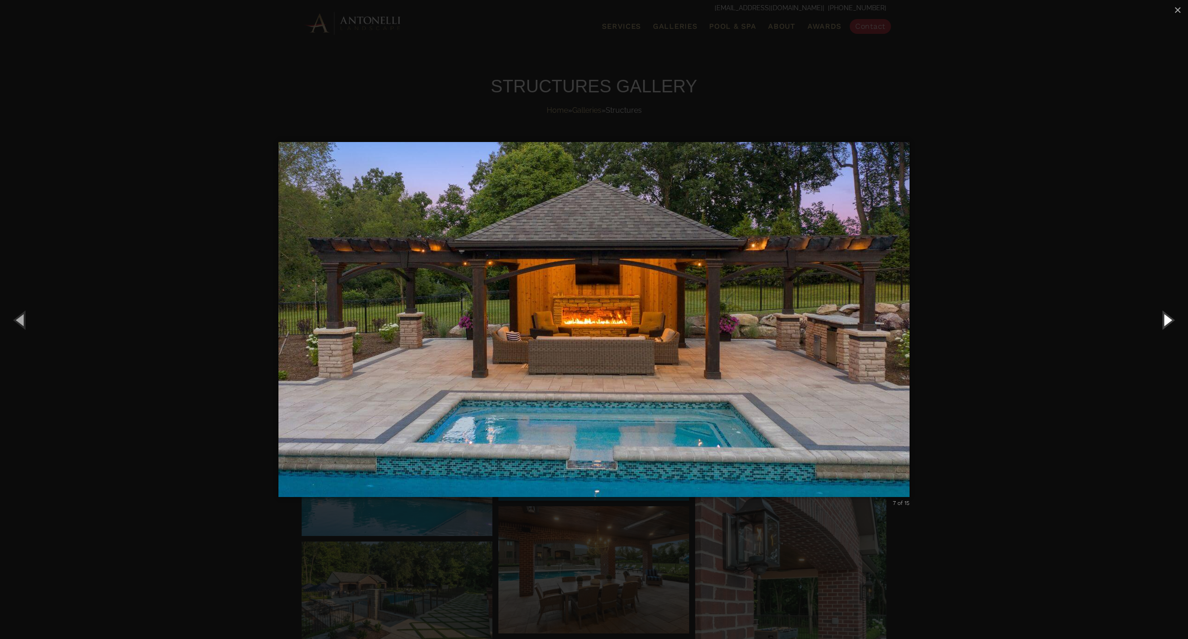
click at [1170, 323] on button "Next (Right arrow key)" at bounding box center [1167, 319] width 42 height 51
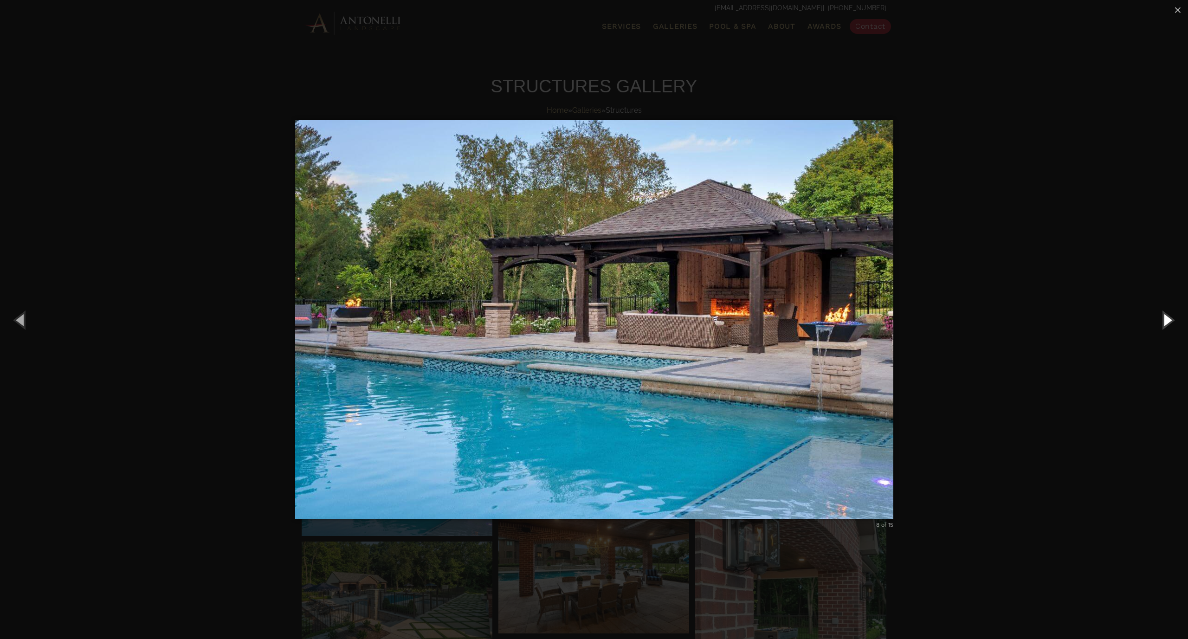
click at [1170, 323] on button "Next (Right arrow key)" at bounding box center [1167, 319] width 42 height 51
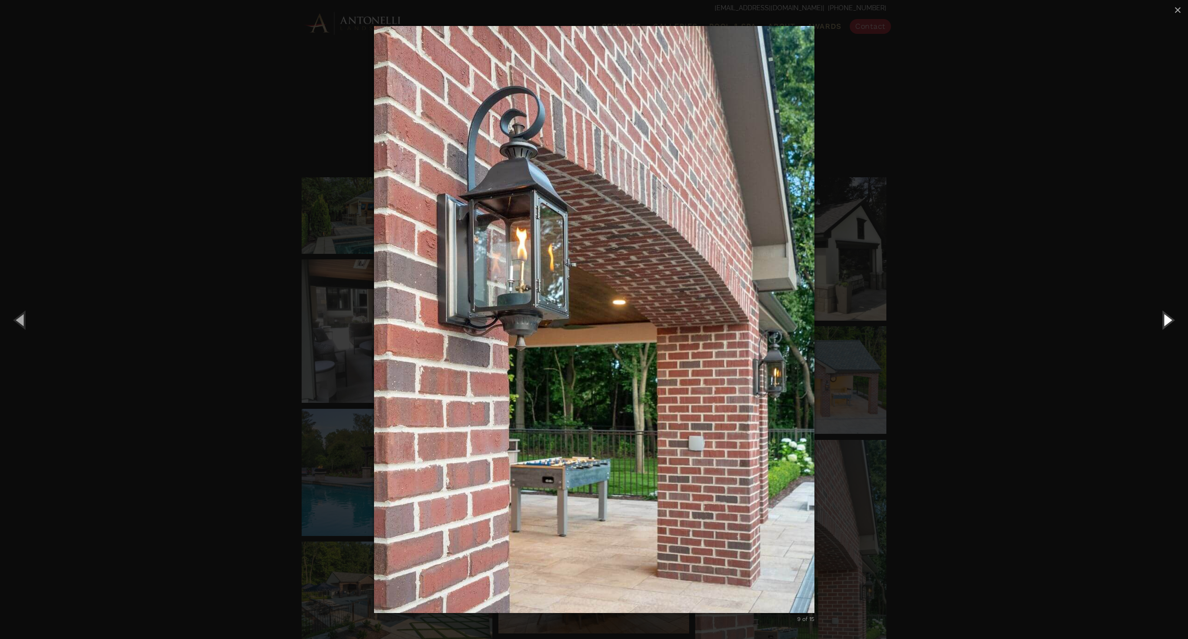
click at [1170, 323] on button "Next (Right arrow key)" at bounding box center [1167, 319] width 42 height 51
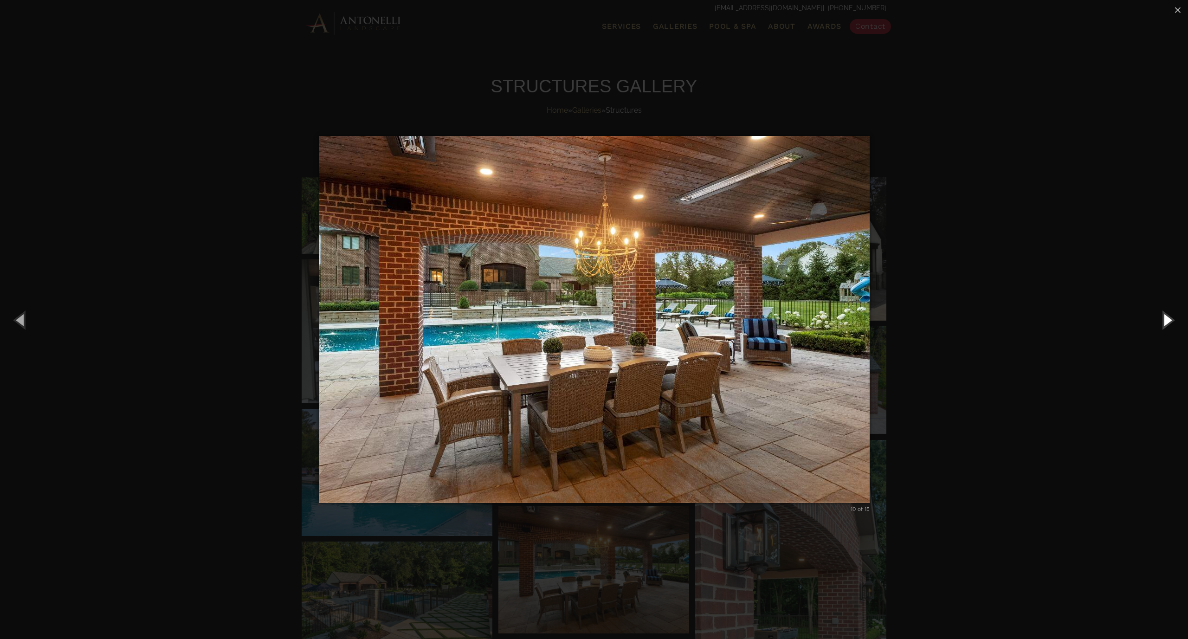
click at [1170, 323] on button "Next (Right arrow key)" at bounding box center [1167, 319] width 42 height 51
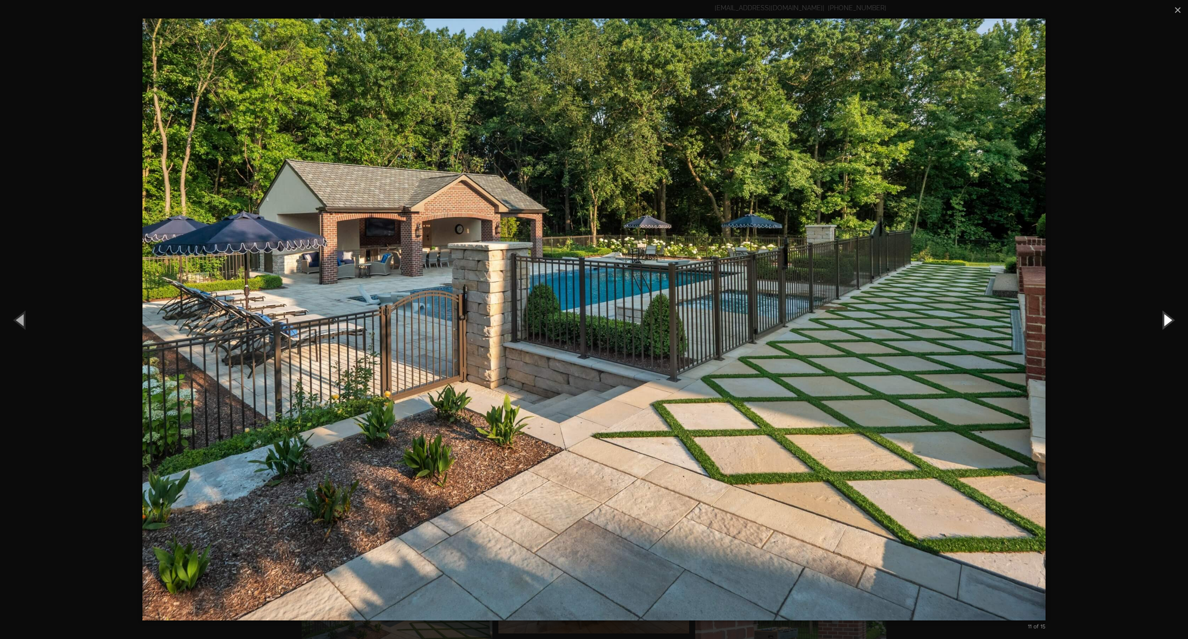
click at [1170, 323] on button "Next (Right arrow key)" at bounding box center [1167, 319] width 42 height 51
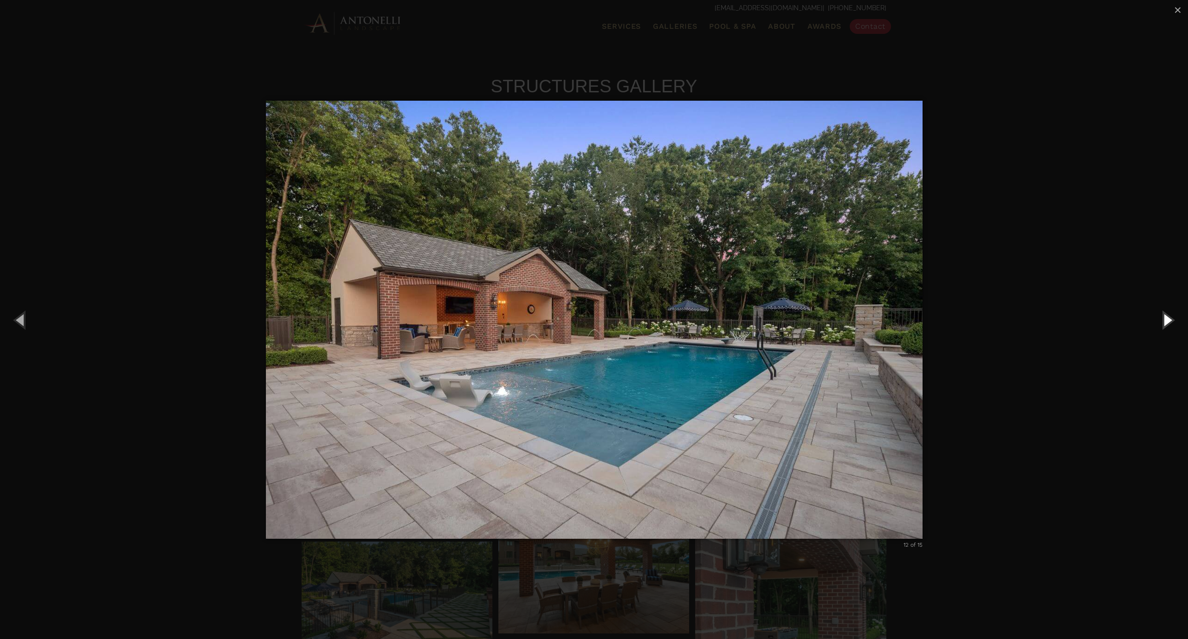
click at [1170, 323] on button "Next (Right arrow key)" at bounding box center [1167, 319] width 42 height 51
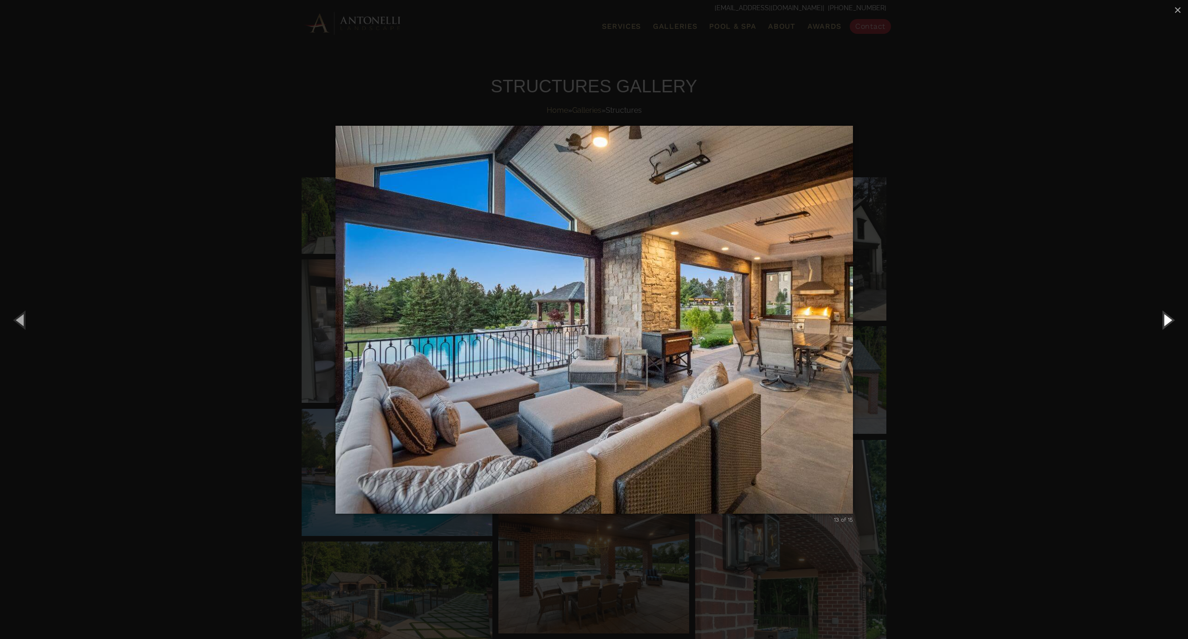
click at [1170, 323] on button "Next (Right arrow key)" at bounding box center [1167, 319] width 42 height 51
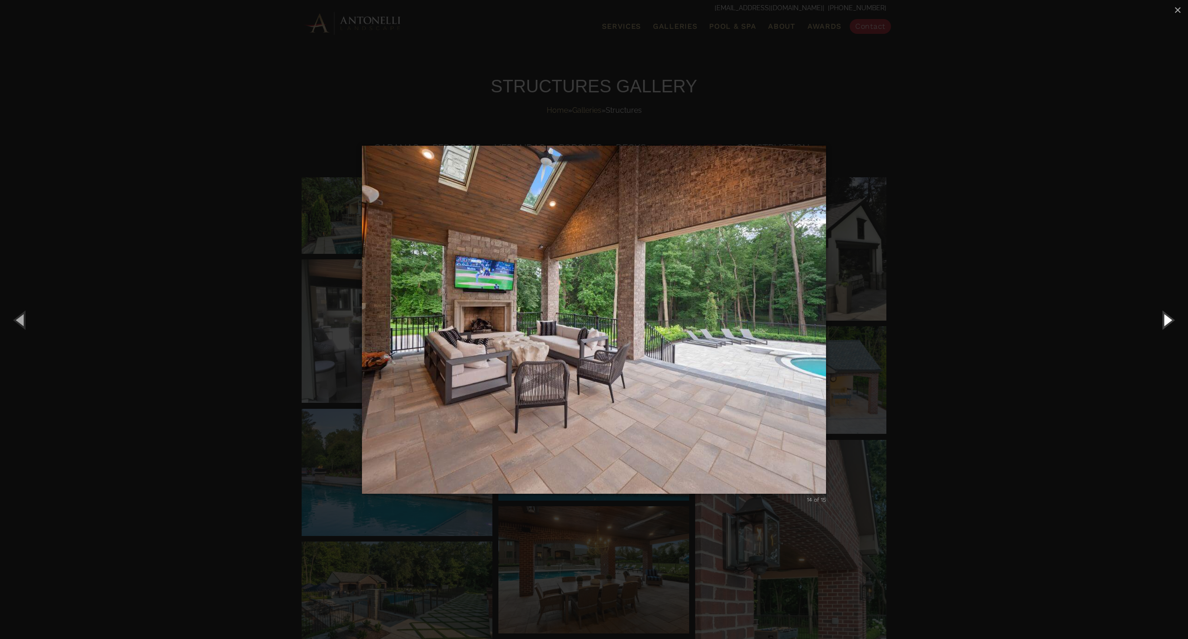
click at [1170, 323] on button "Next (Right arrow key)" at bounding box center [1167, 319] width 42 height 51
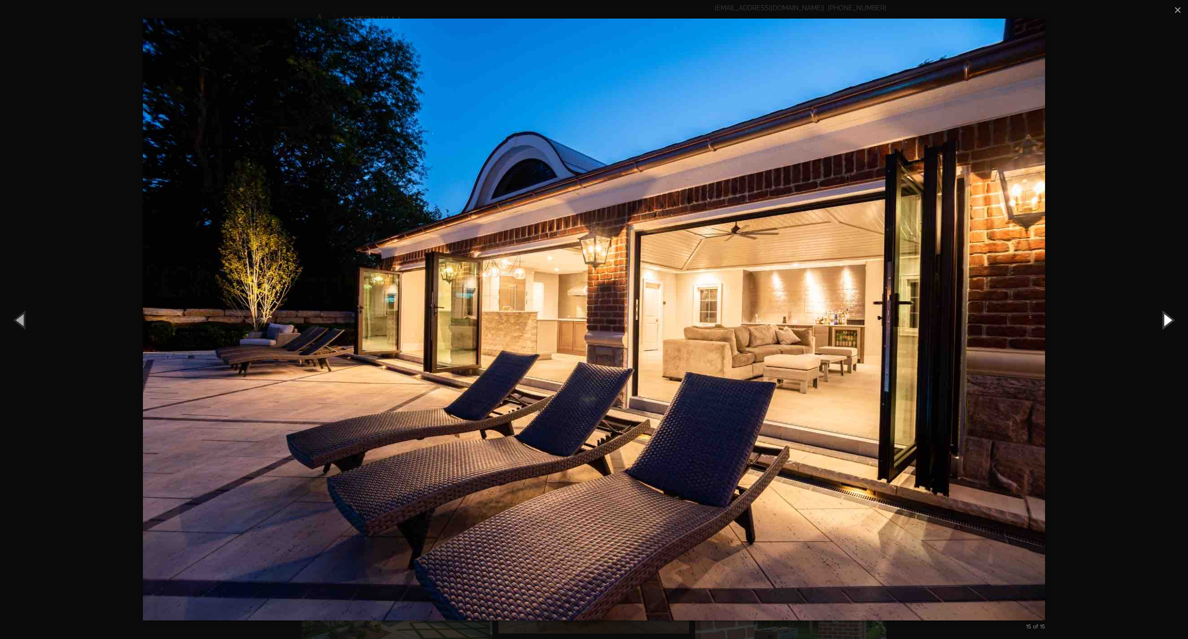
drag, startPoint x: 1170, startPoint y: 323, endPoint x: 1154, endPoint y: 323, distance: 15.8
click at [1163, 323] on button "Next (Right arrow key)" at bounding box center [1167, 319] width 42 height 51
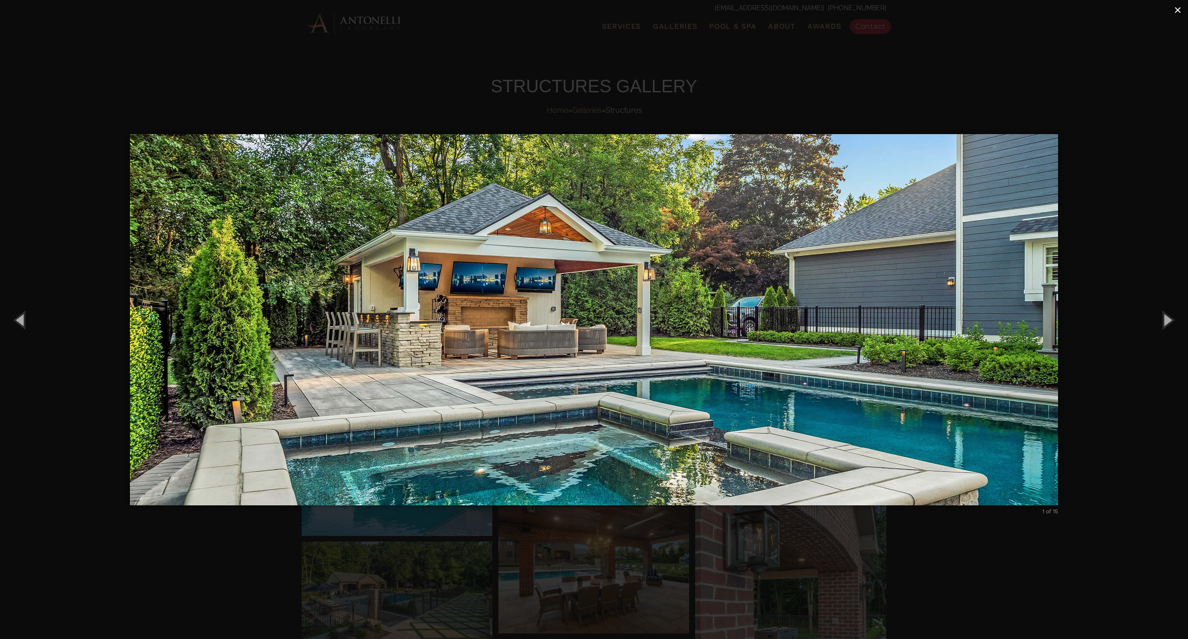
click at [1178, 7] on span "×" at bounding box center [1177, 10] width 7 height 14
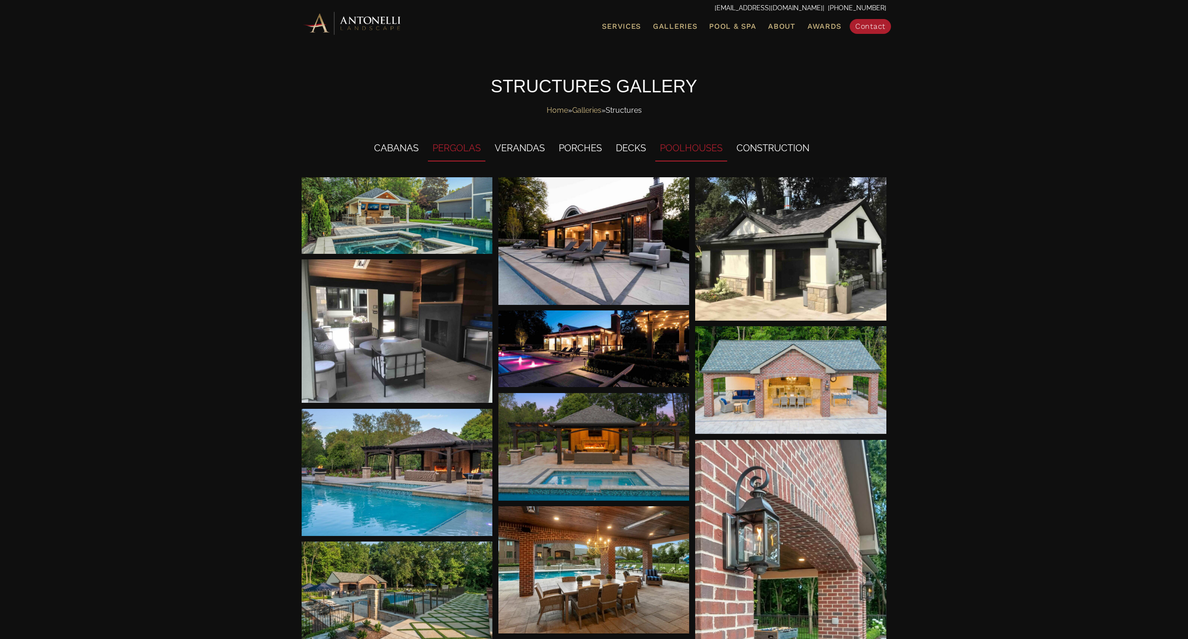
click at [455, 155] on li "PERGOLAS" at bounding box center [457, 149] width 58 height 26
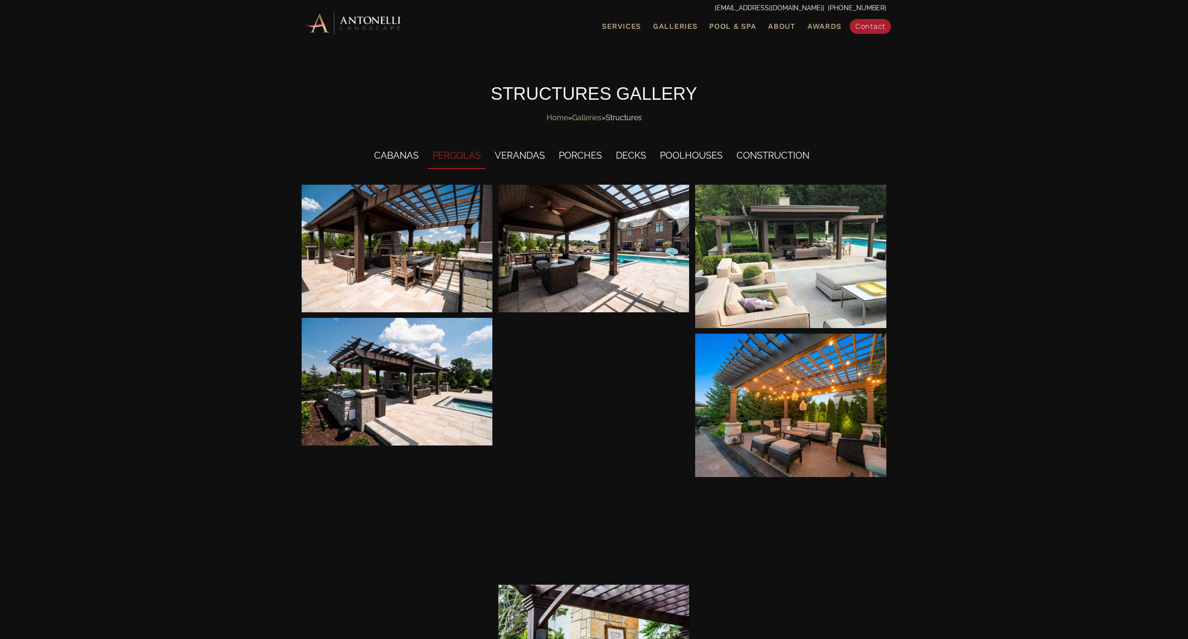
scroll to position [0, 0]
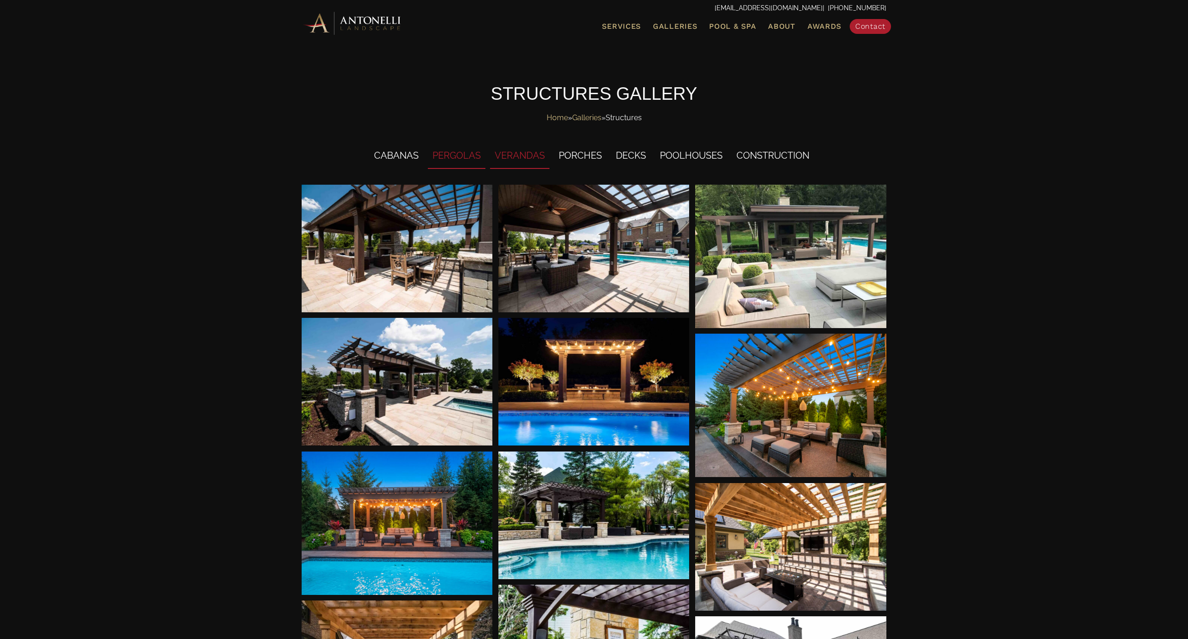
click at [518, 159] on li "VERANDAS" at bounding box center [519, 156] width 59 height 26
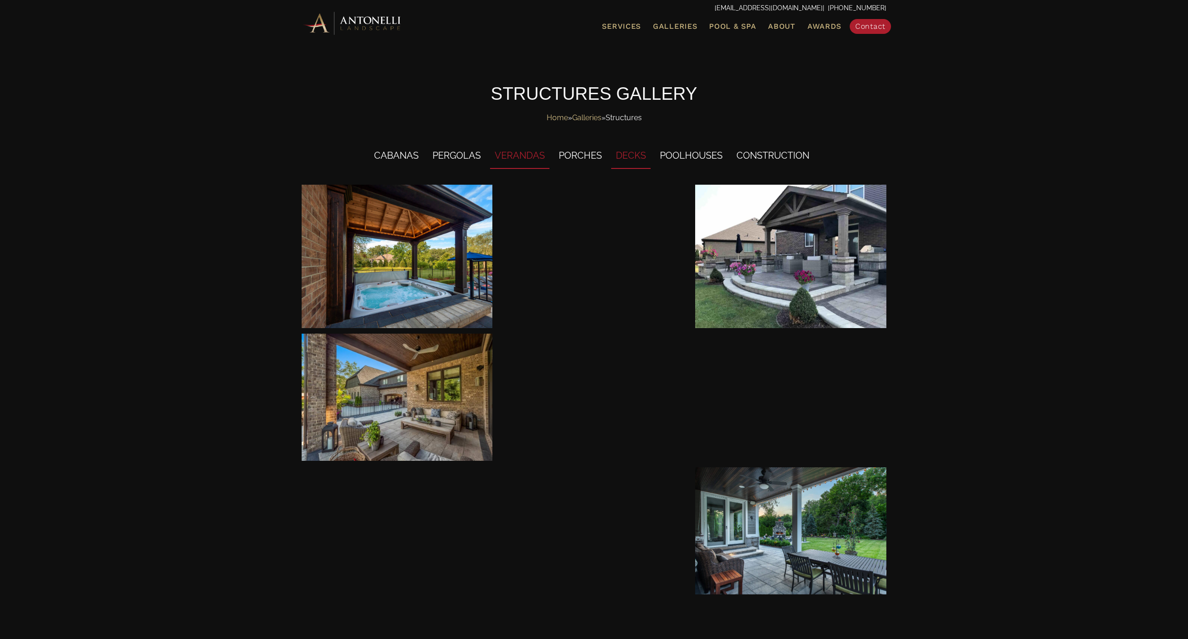
click at [634, 155] on li "DECKS" at bounding box center [630, 156] width 39 height 26
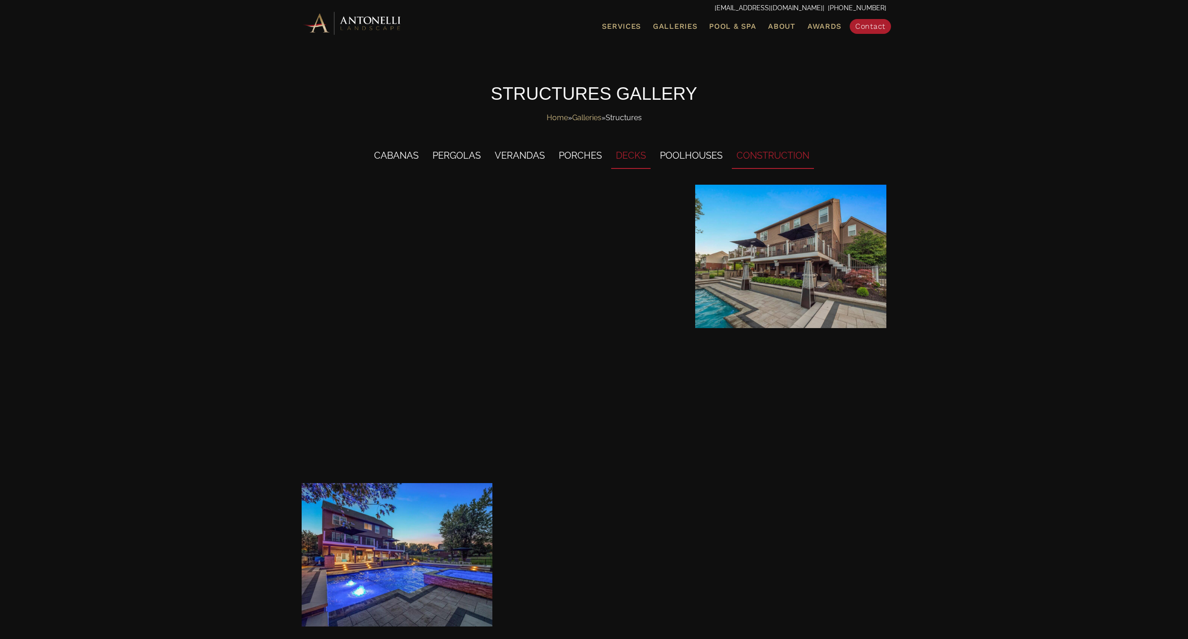
click at [757, 157] on li "CONSTRUCTION" at bounding box center [773, 156] width 82 height 26
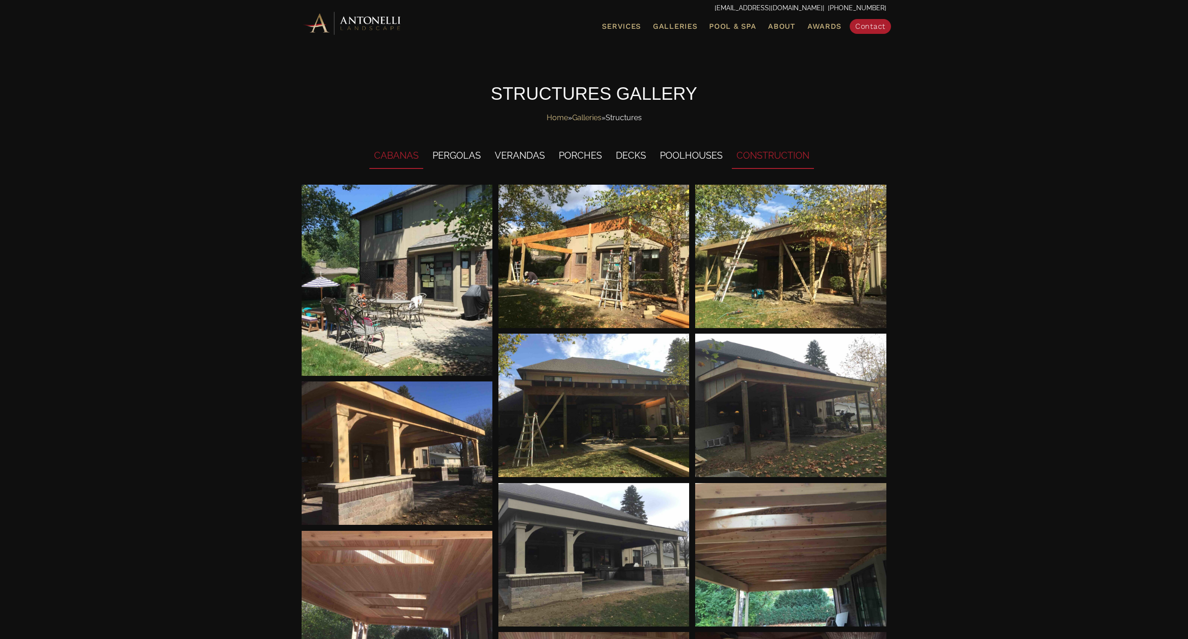
click at [408, 158] on li "CABANAS" at bounding box center [396, 156] width 54 height 26
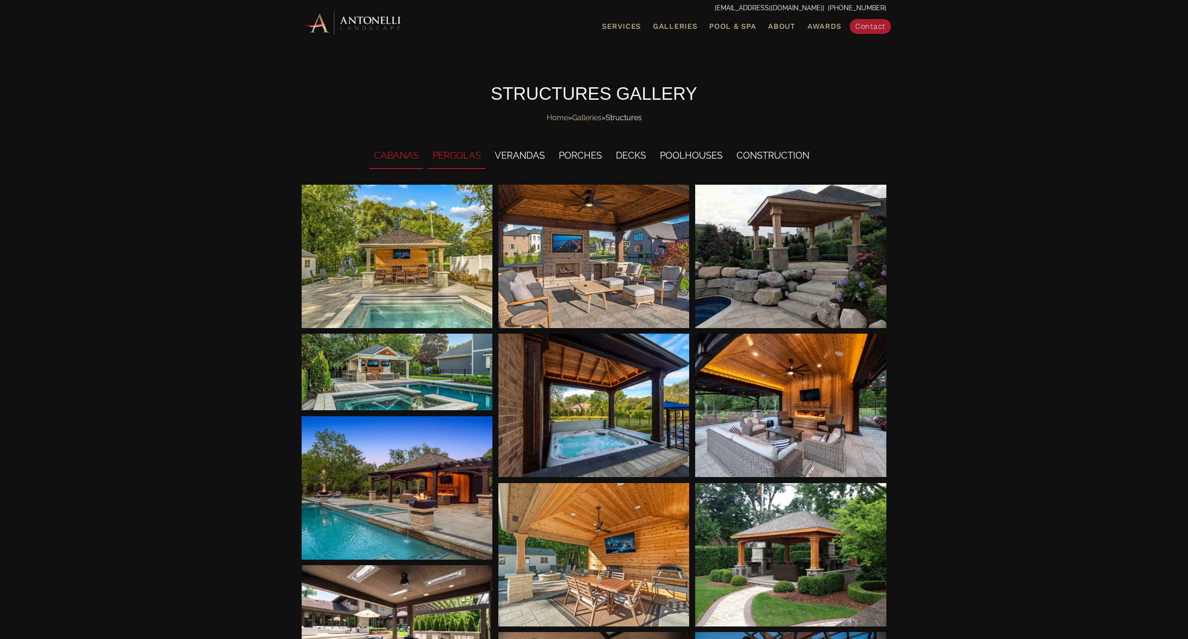
click at [456, 158] on li "PERGOLAS" at bounding box center [457, 156] width 58 height 26
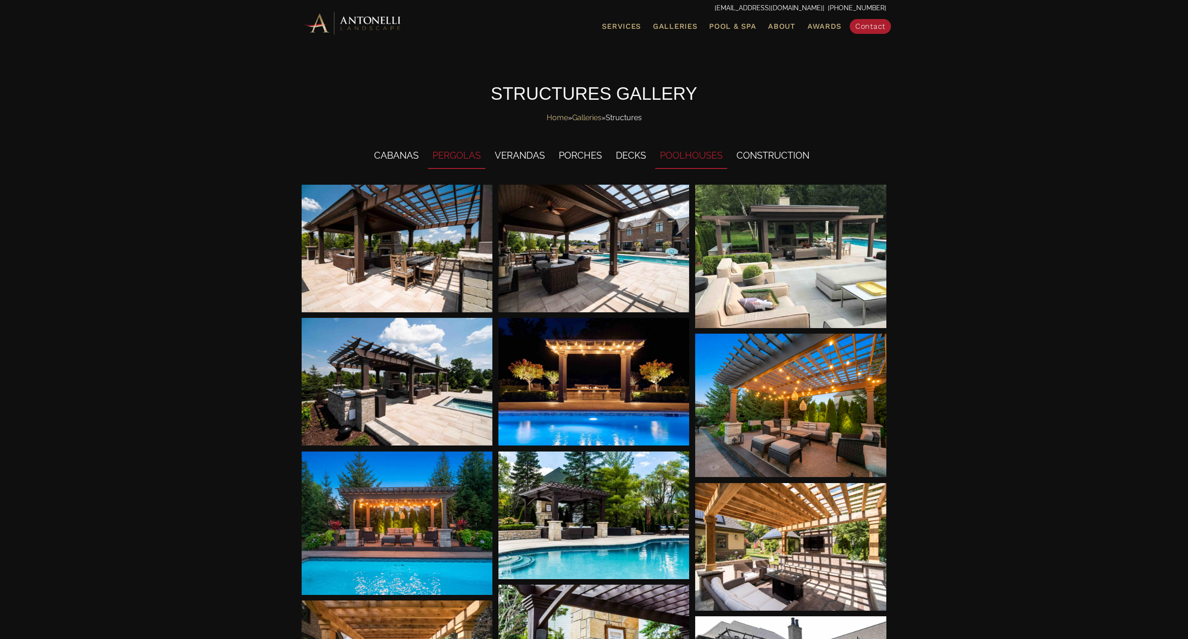
click at [686, 161] on li "POOLHOUSES" at bounding box center [691, 156] width 72 height 26
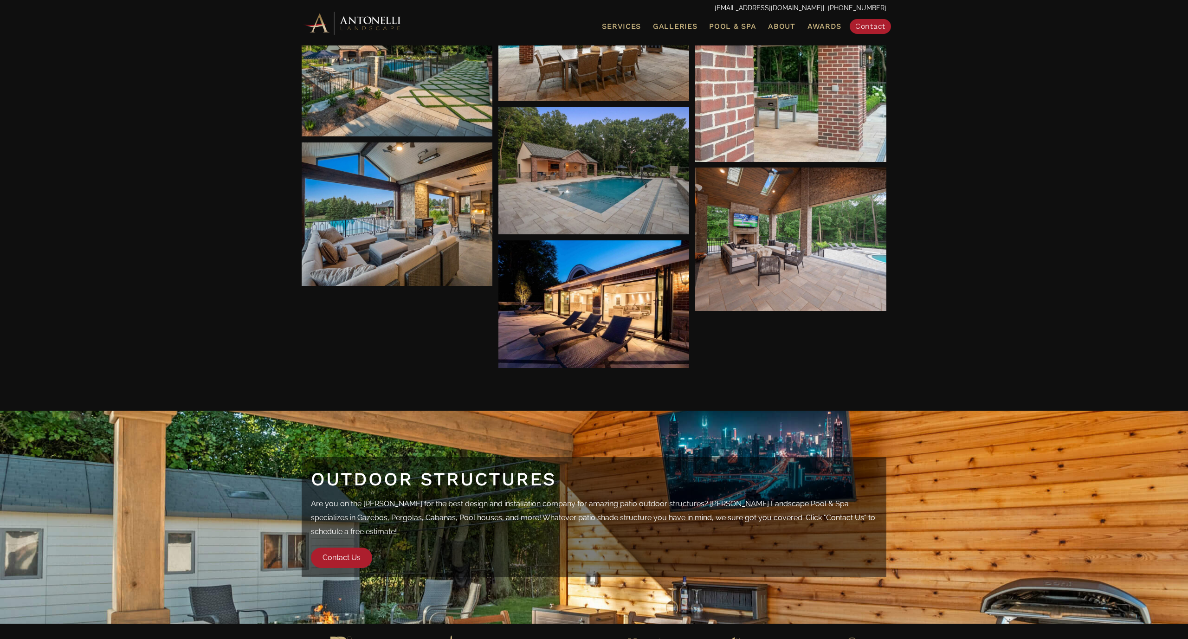
scroll to position [536, 0]
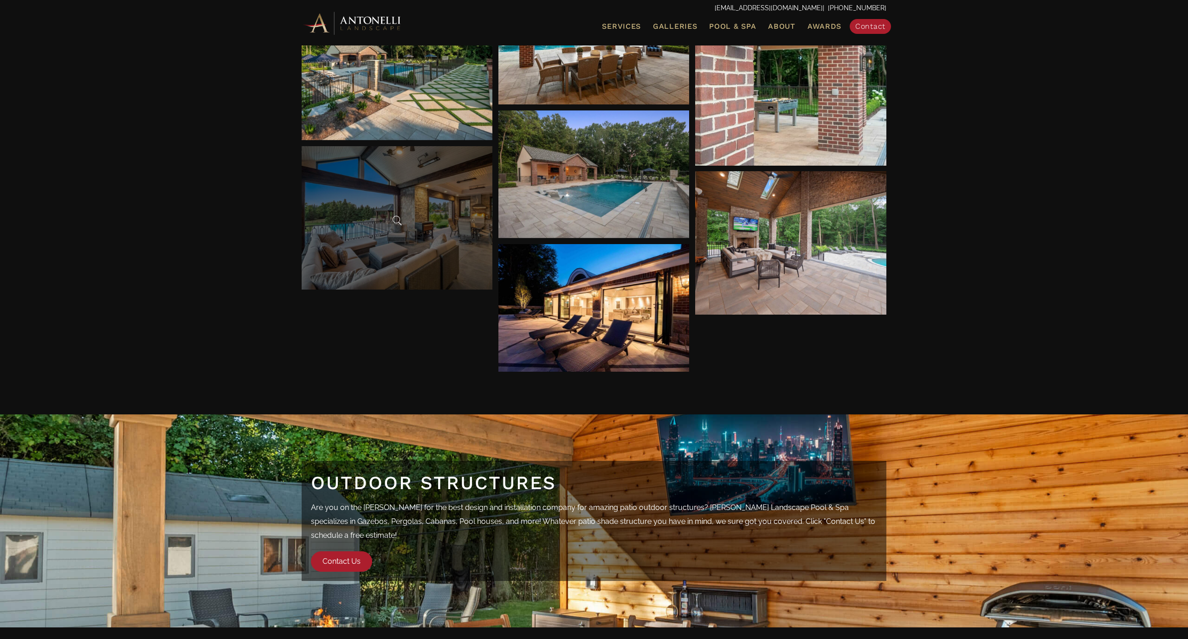
click at [382, 190] on div at bounding box center [397, 217] width 191 height 143
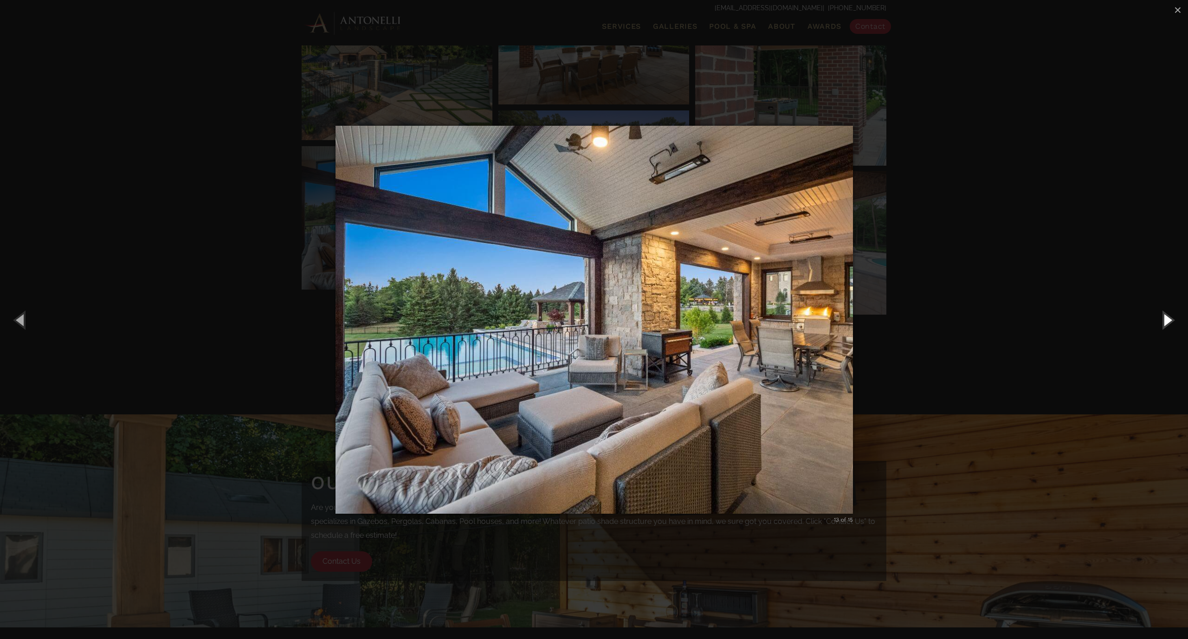
click at [1168, 328] on button "Next (Right arrow key)" at bounding box center [1167, 319] width 42 height 51
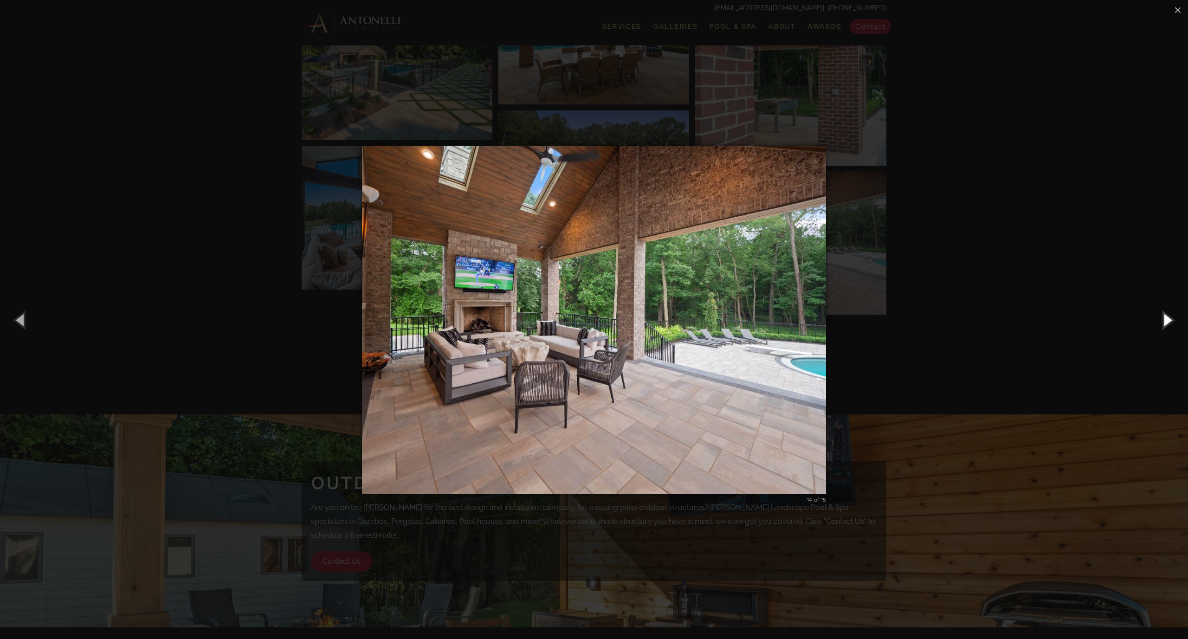
click at [1168, 328] on button "Next (Right arrow key)" at bounding box center [1167, 319] width 42 height 51
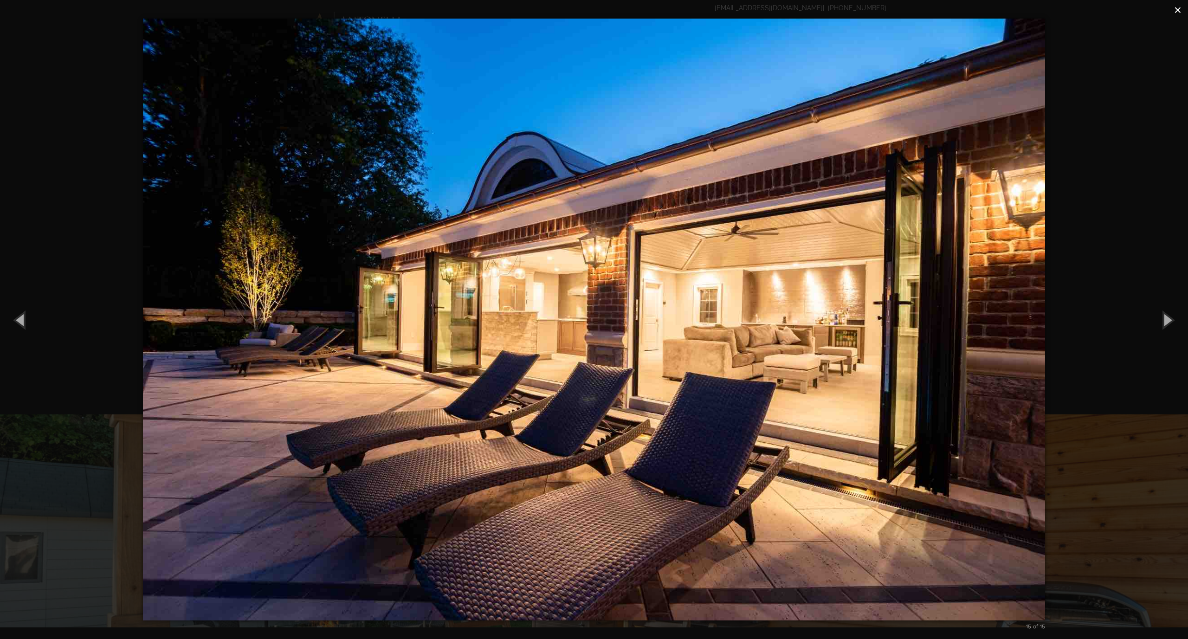
click at [1178, 9] on span "×" at bounding box center [1177, 10] width 7 height 14
